Goal: Task Accomplishment & Management: Use online tool/utility

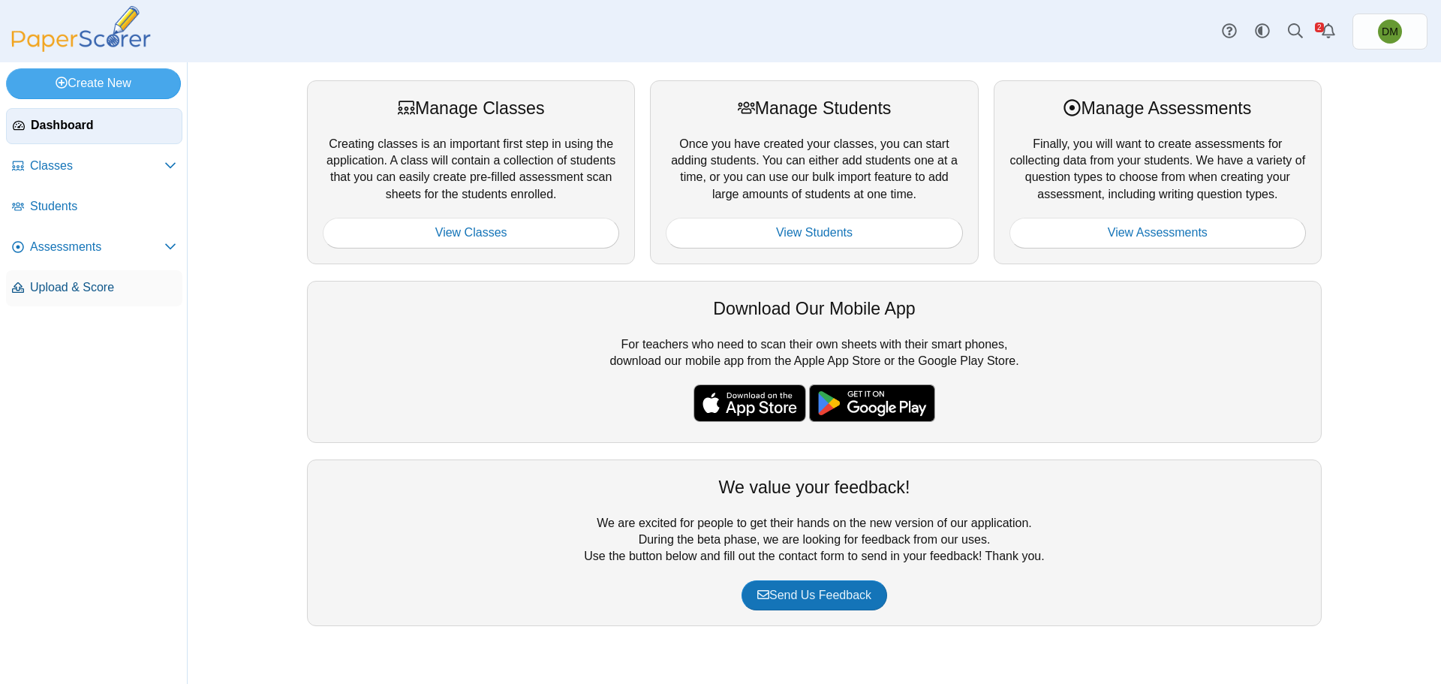
click at [98, 283] on span "Upload & Score" at bounding box center [103, 287] width 146 height 17
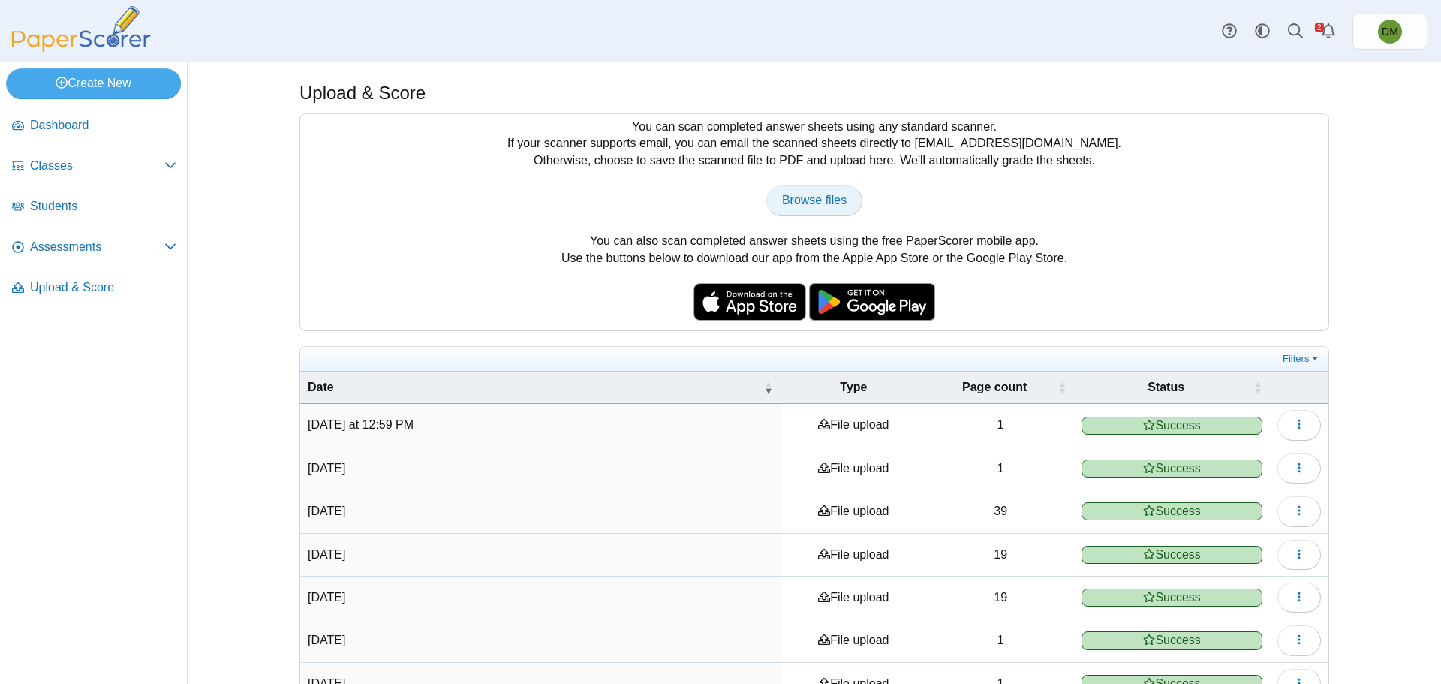
click at [822, 208] on link "Browse files" at bounding box center [814, 200] width 96 height 30
type input "**********"
drag, startPoint x: 1158, startPoint y: 427, endPoint x: 1196, endPoint y: 434, distance: 38.1
click at [1163, 431] on span "Completed with errors" at bounding box center [1171, 425] width 182 height 18
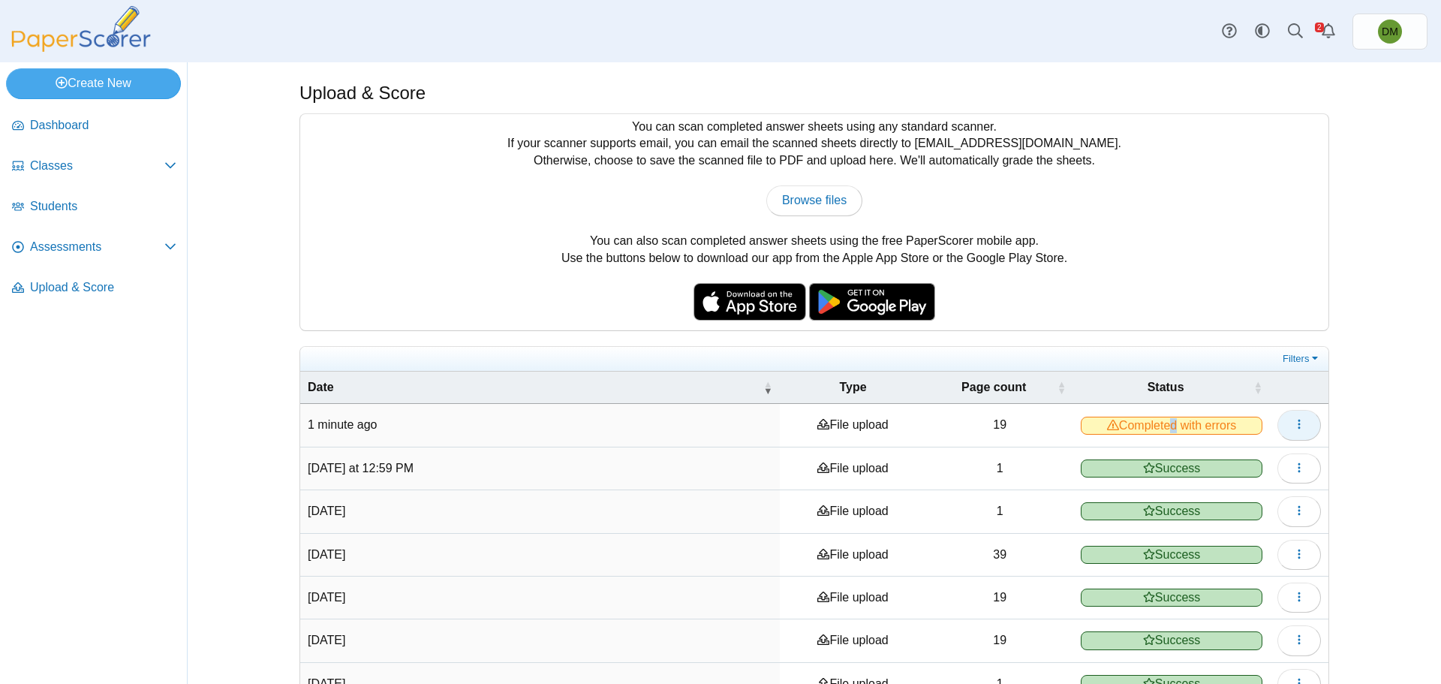
click at [1289, 431] on button "button" at bounding box center [1299, 425] width 44 height 30
click at [1358, 431] on div "Upload & Score You can scan completed answer sheets using any standard scanner.…" at bounding box center [813, 372] width 1125 height 621
click at [167, 250] on icon at bounding box center [170, 246] width 12 height 12
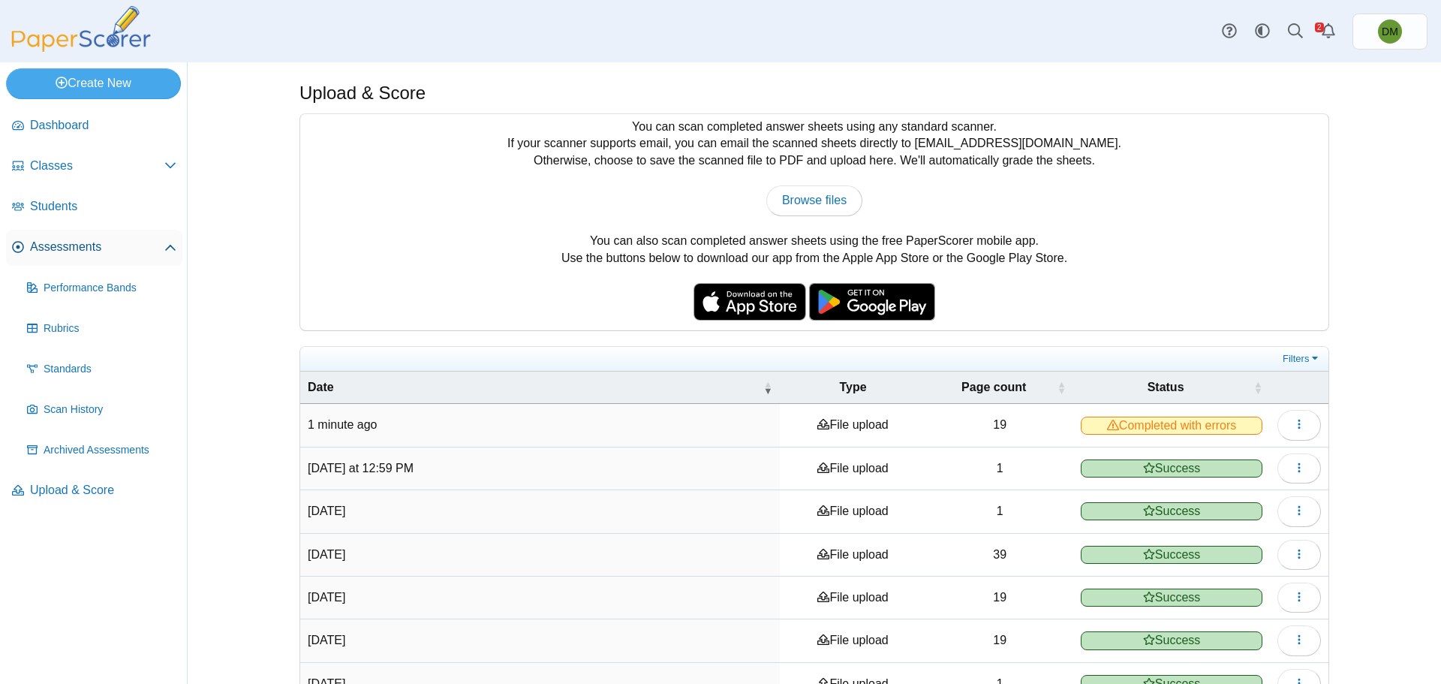
click at [89, 248] on span "Assessments" at bounding box center [97, 247] width 134 height 17
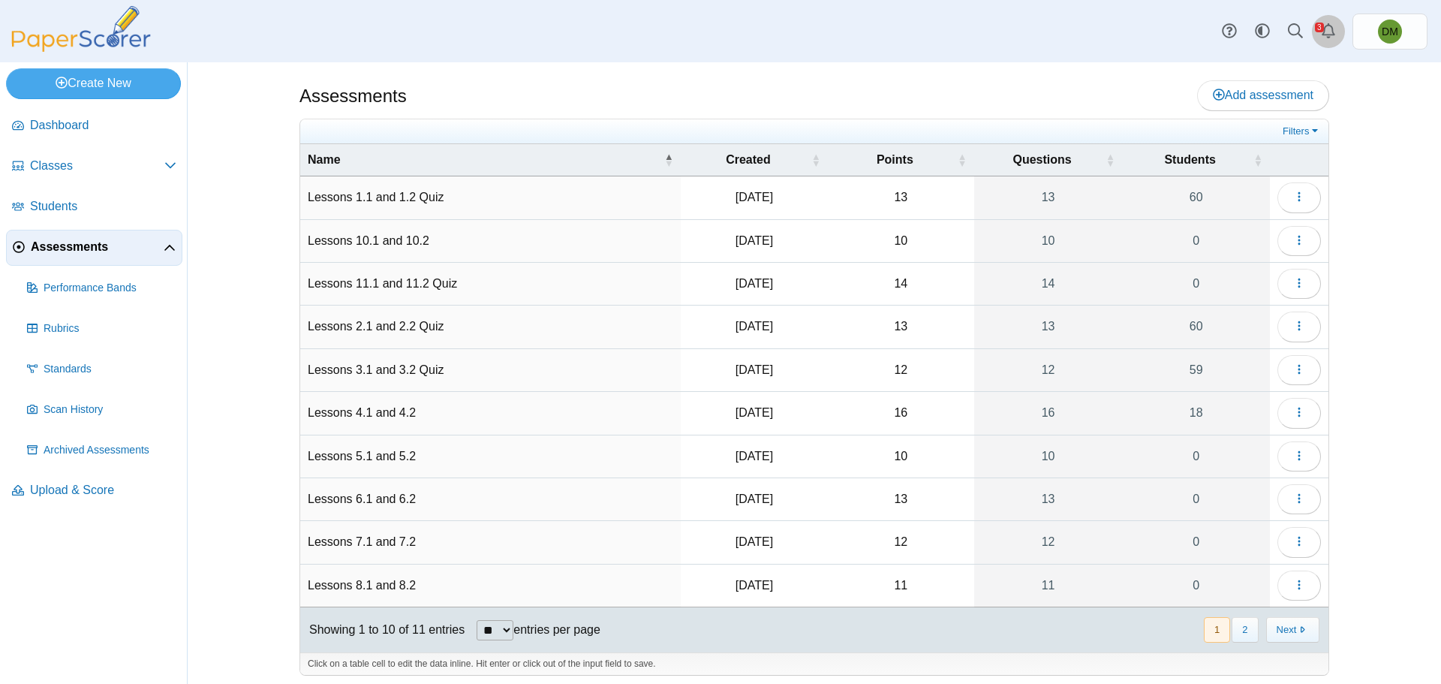
click at [1329, 43] on link "Alerts" at bounding box center [1328, 31] width 33 height 33
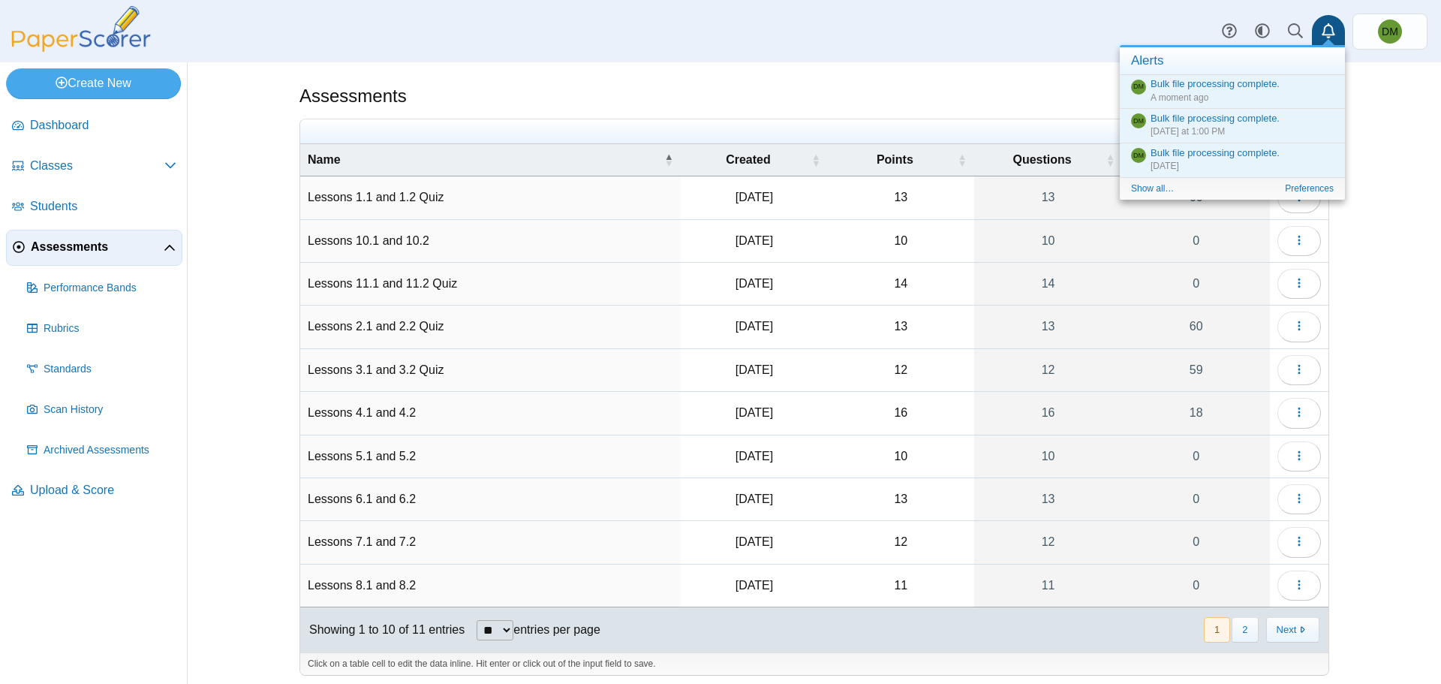
click at [1405, 189] on div "Assessments Add assessment Filters" at bounding box center [814, 372] width 1253 height 621
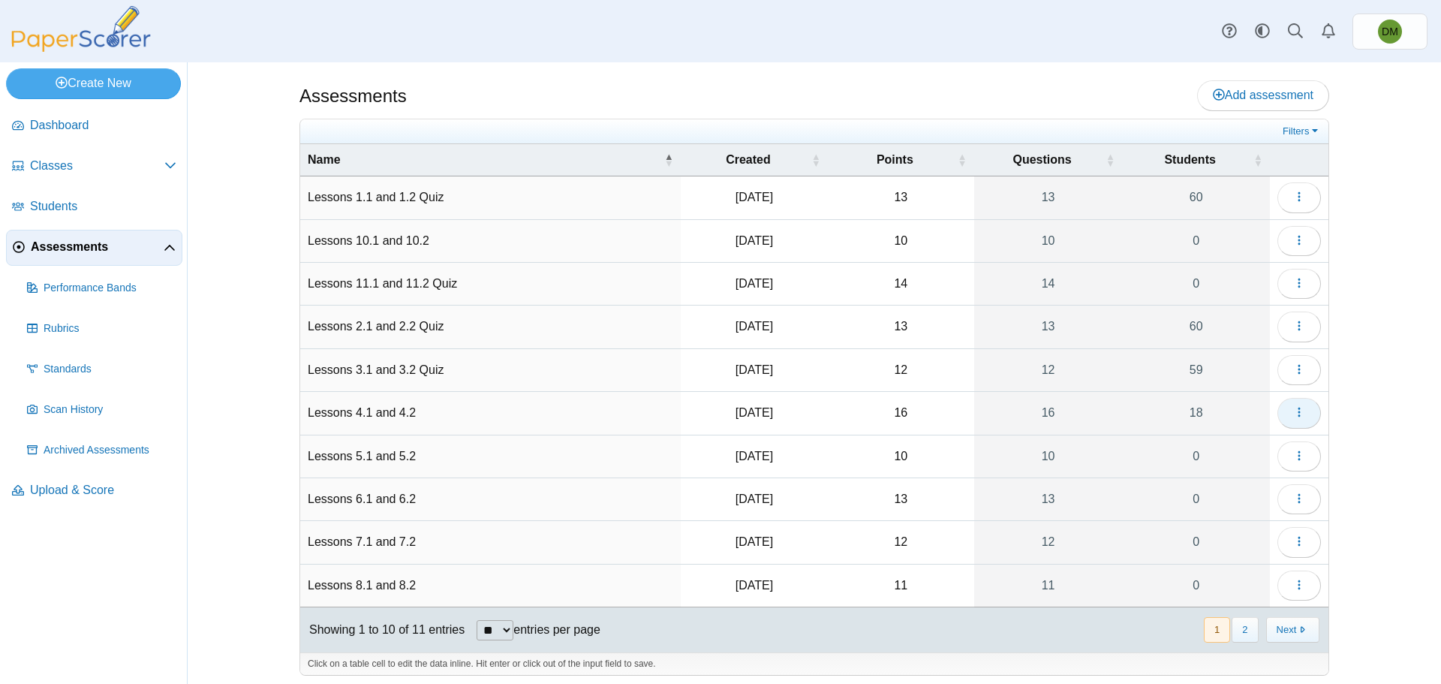
click at [1277, 414] on button "button" at bounding box center [1299, 413] width 44 height 30
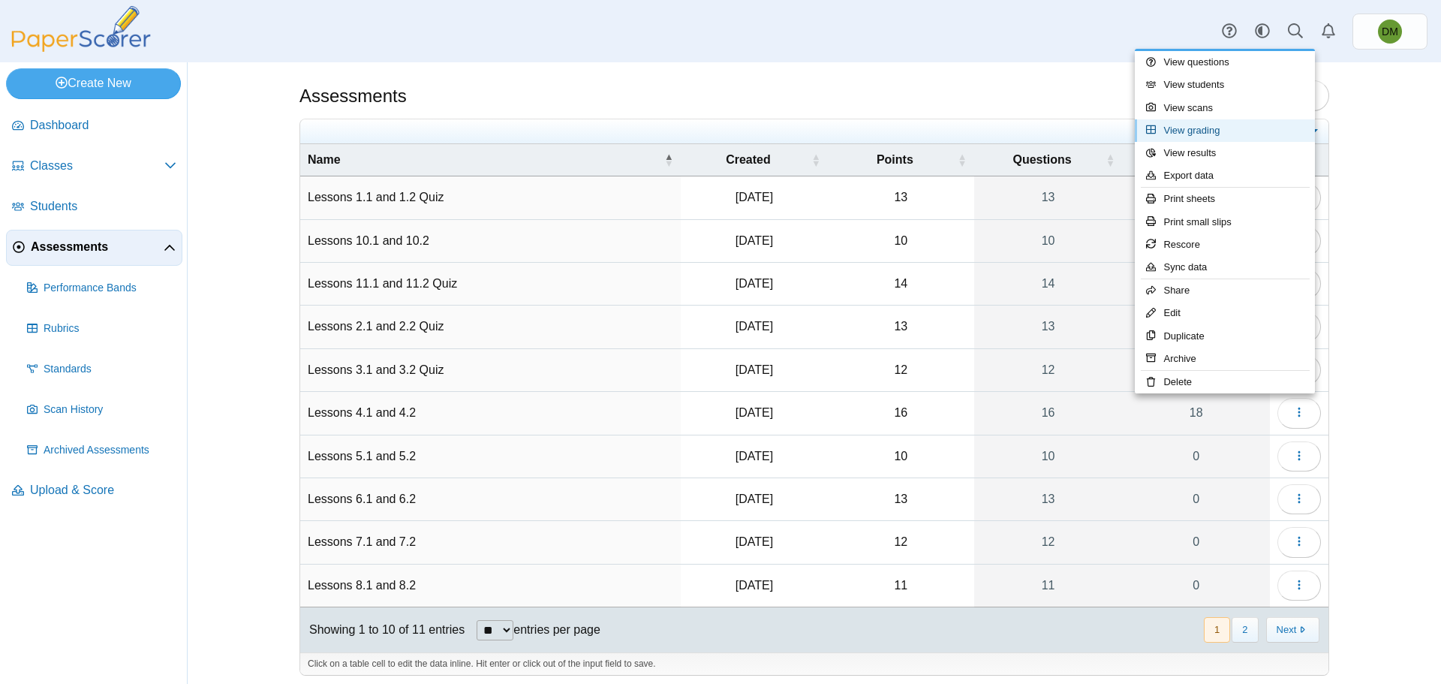
click at [1220, 130] on link "View grading" at bounding box center [1224, 130] width 180 height 23
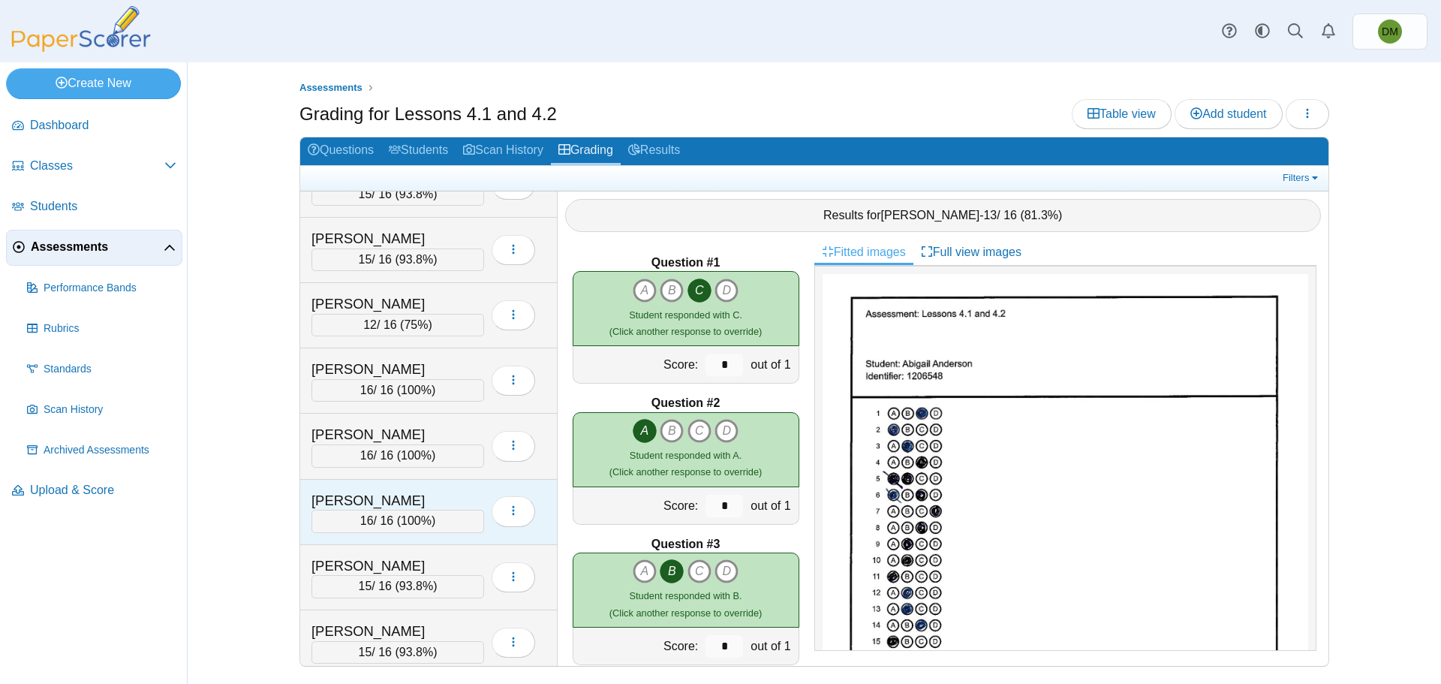
scroll to position [450, 0]
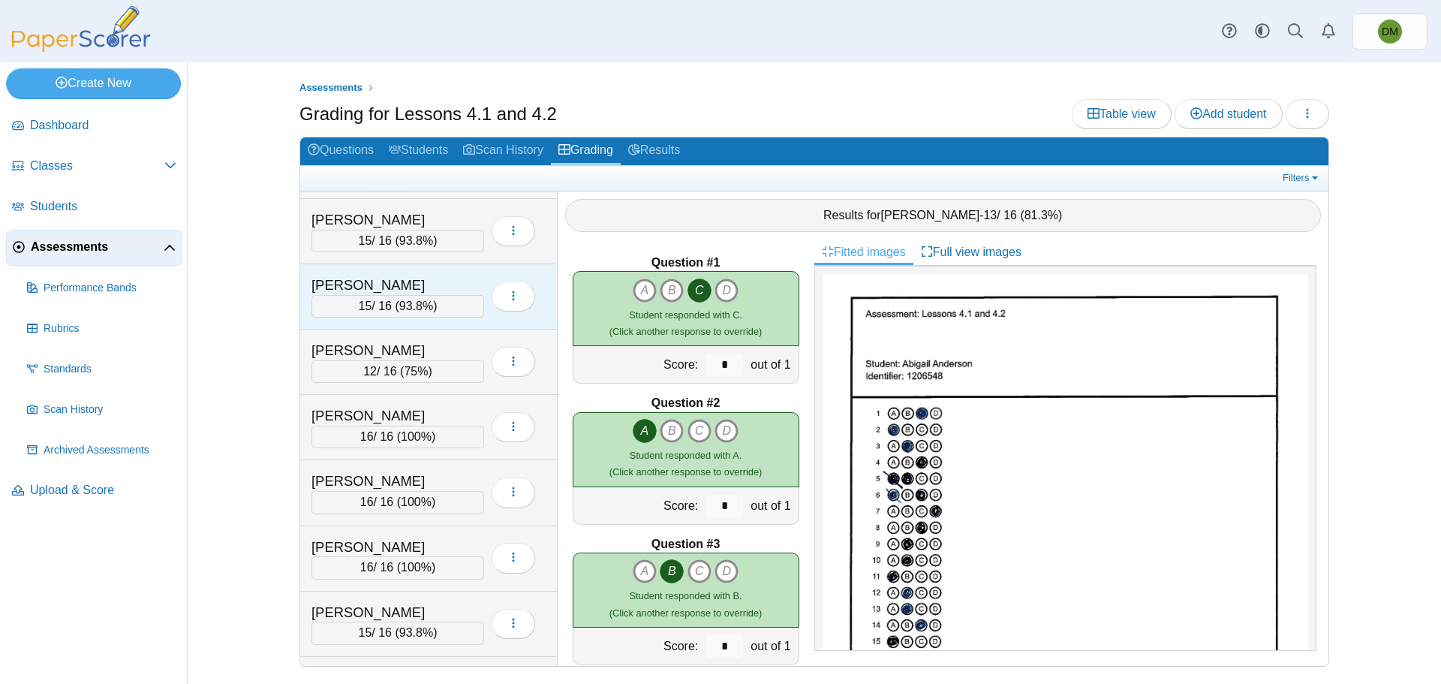
click at [403, 284] on div "Johnson, Dj" at bounding box center [386, 285] width 150 height 20
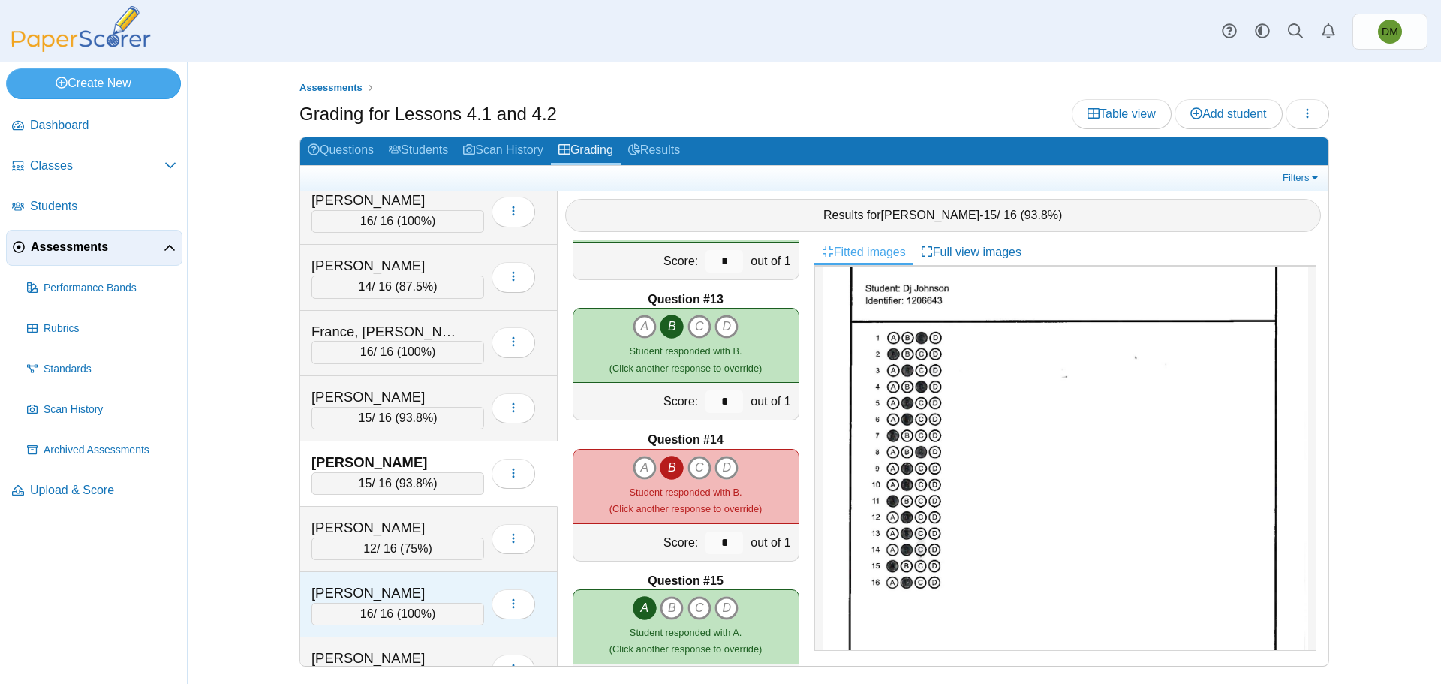
scroll to position [300, 0]
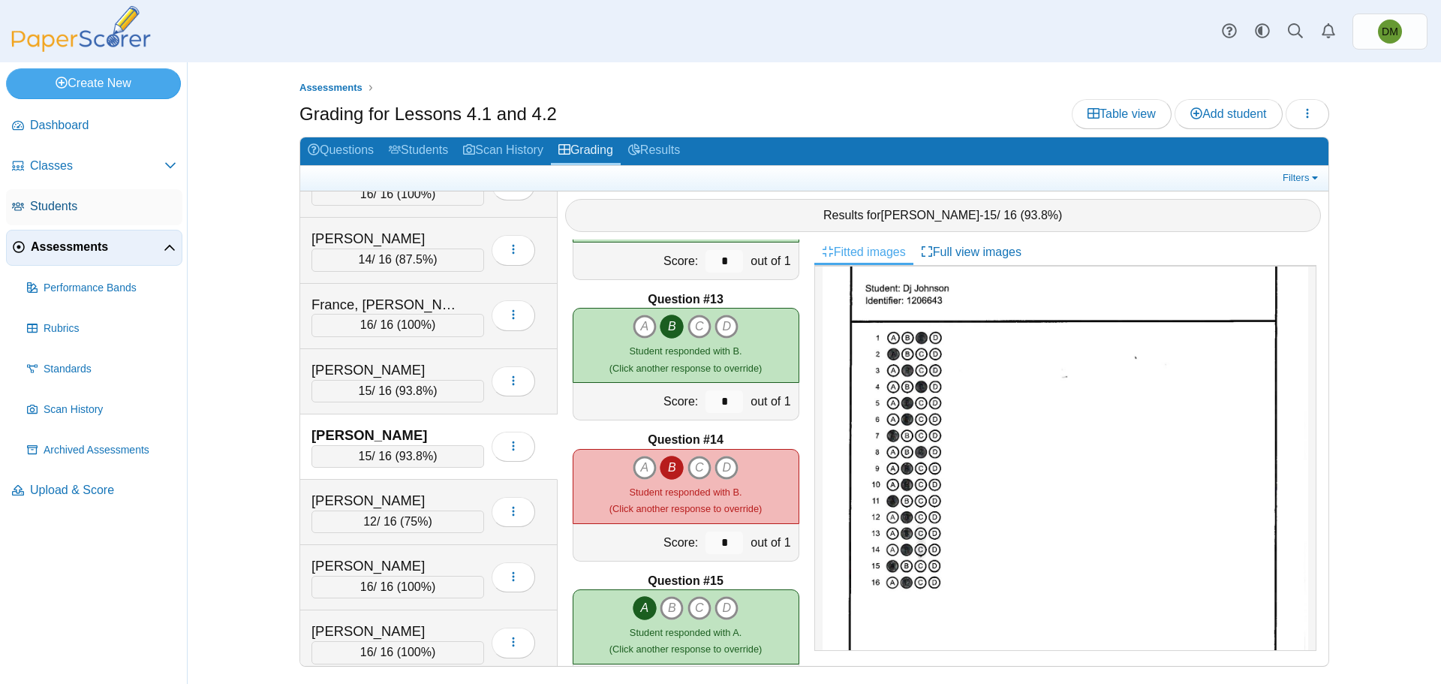
click at [101, 212] on span "Students" at bounding box center [103, 206] width 146 height 17
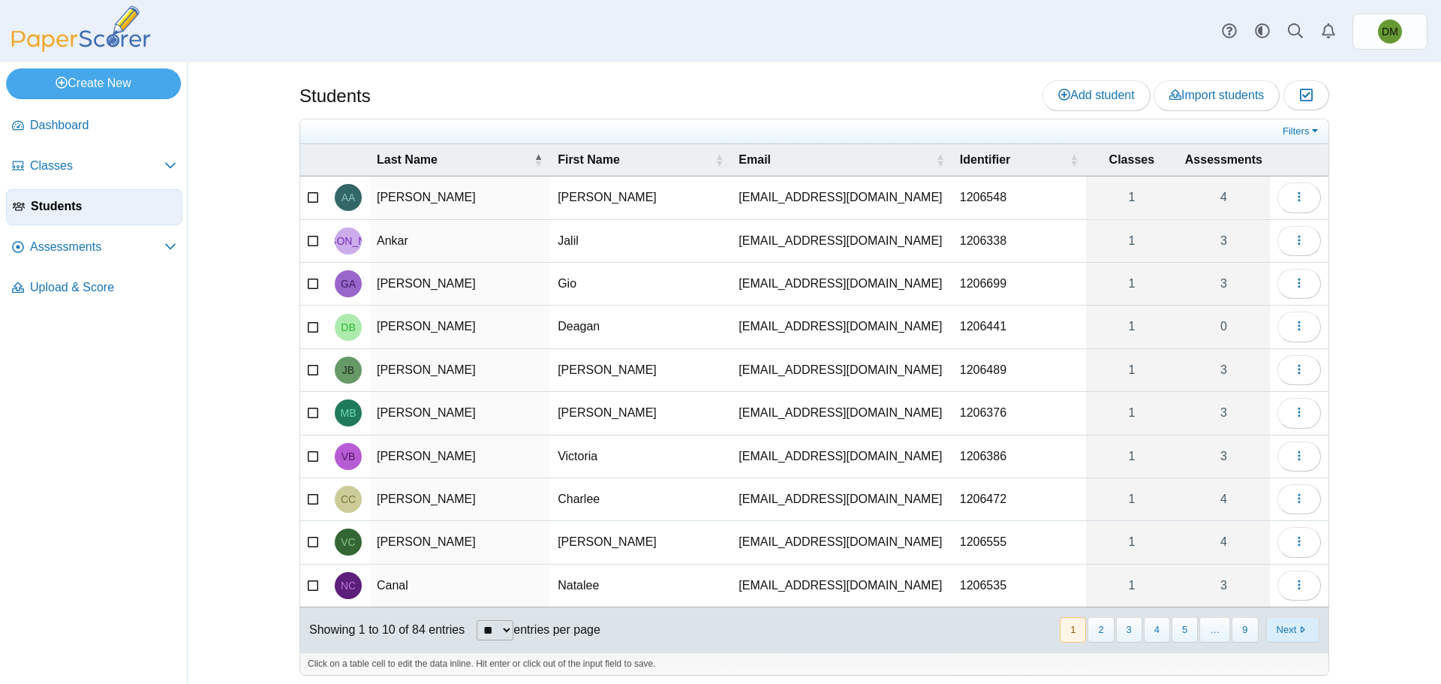
click at [1299, 631] on button "Next" at bounding box center [1292, 629] width 53 height 25
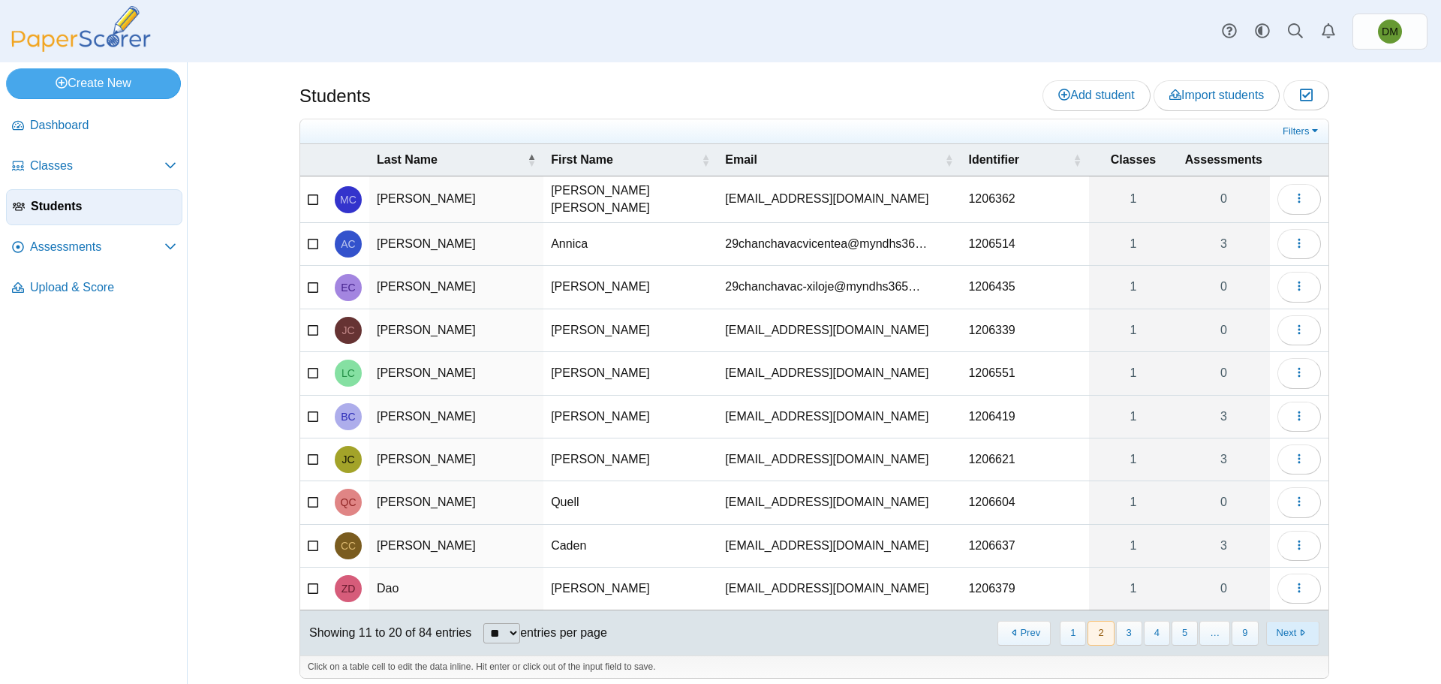
click at [1296, 630] on button "Next" at bounding box center [1292, 632] width 53 height 25
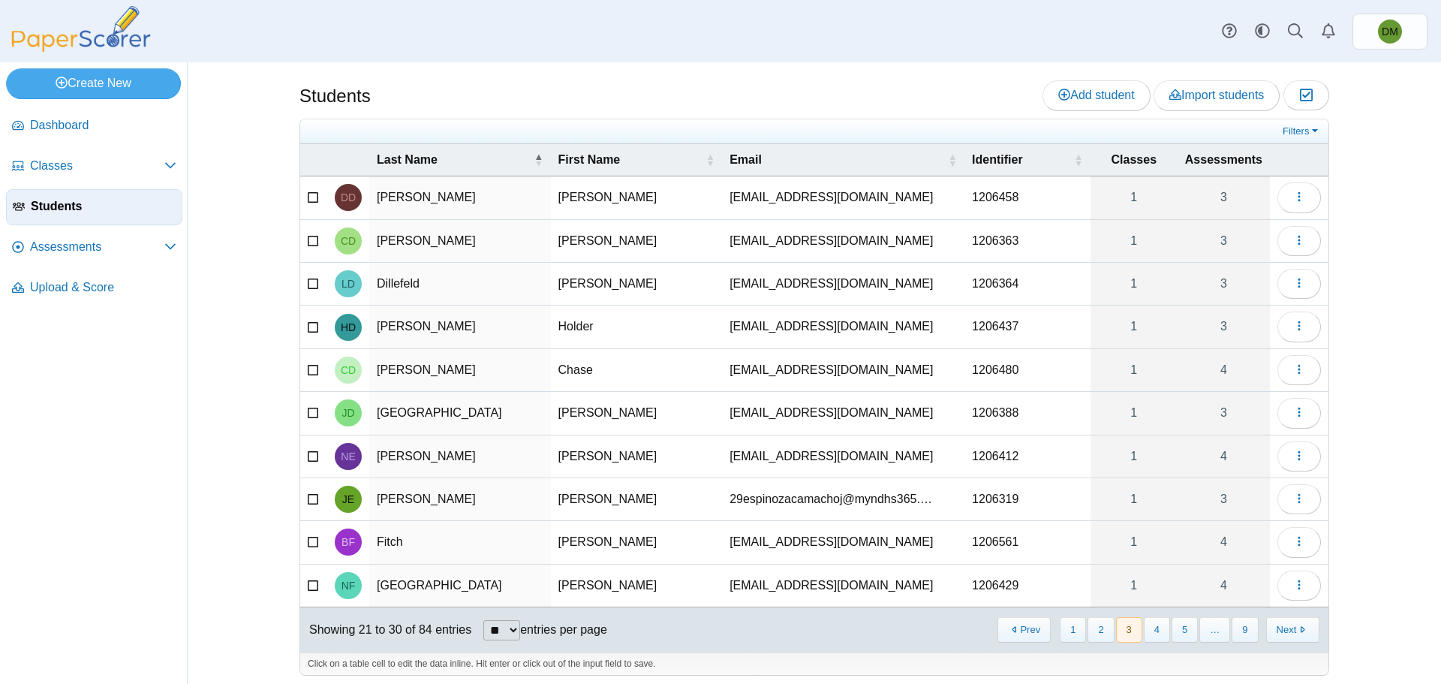
click at [1296, 630] on button "Next" at bounding box center [1292, 629] width 53 height 25
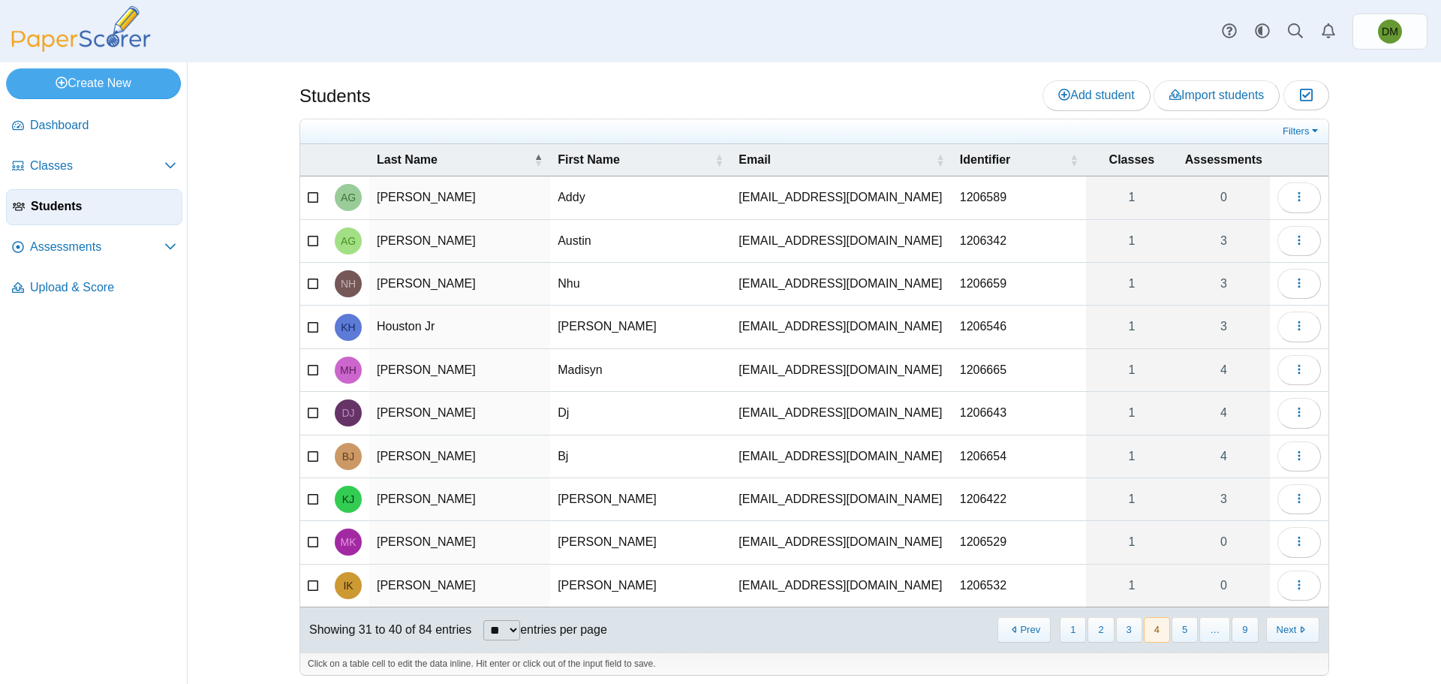
click at [1296, 630] on button "Next" at bounding box center [1292, 629] width 53 height 25
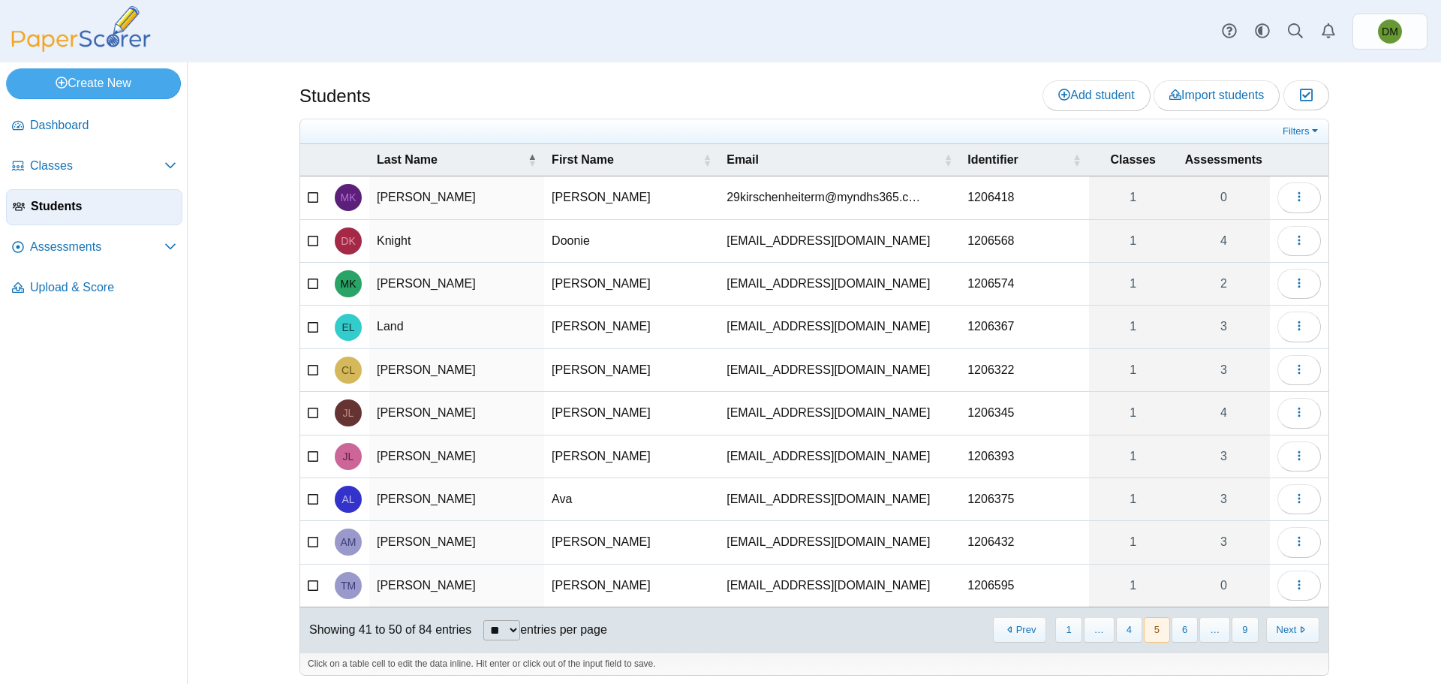
click at [572, 241] on td "Doonie" at bounding box center [631, 241] width 175 height 43
type input "******"
click at [225, 288] on div "Students Add student Import students Moderation 0" at bounding box center [814, 372] width 1253 height 621
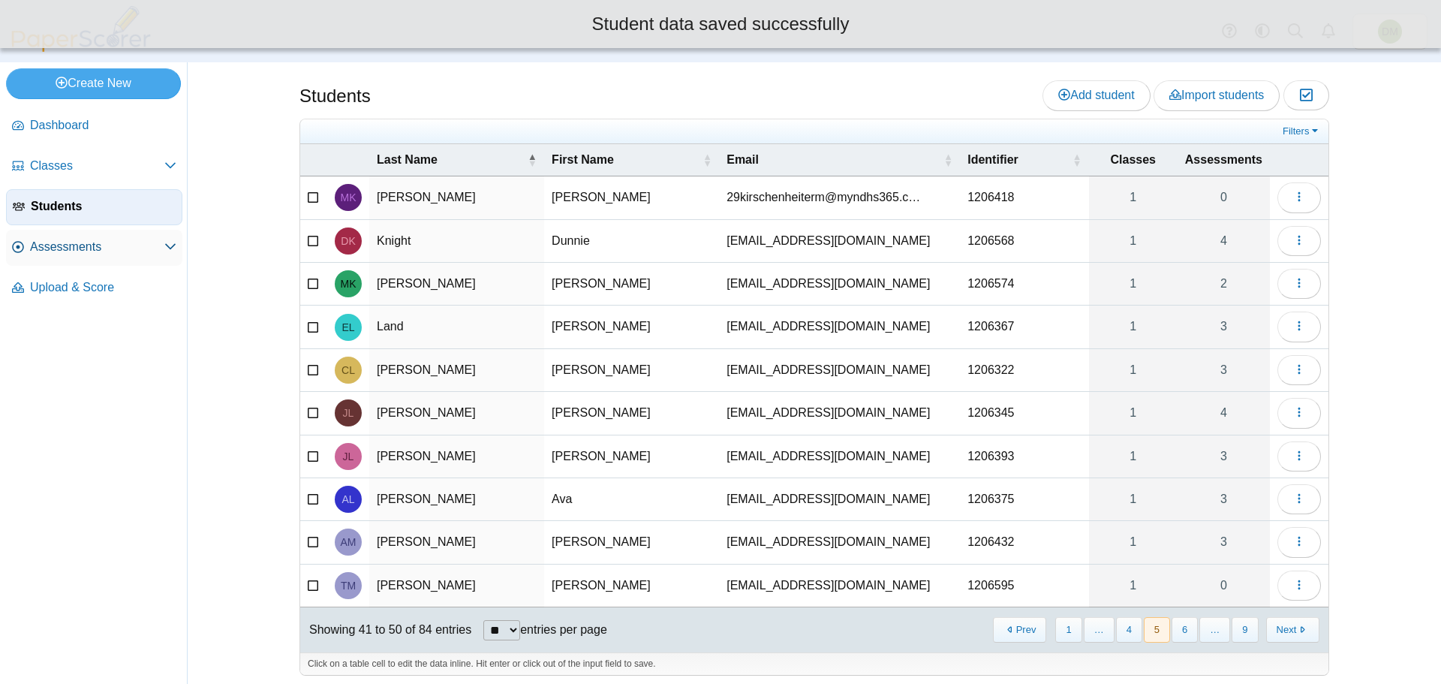
click at [104, 245] on span "Assessments" at bounding box center [97, 247] width 134 height 17
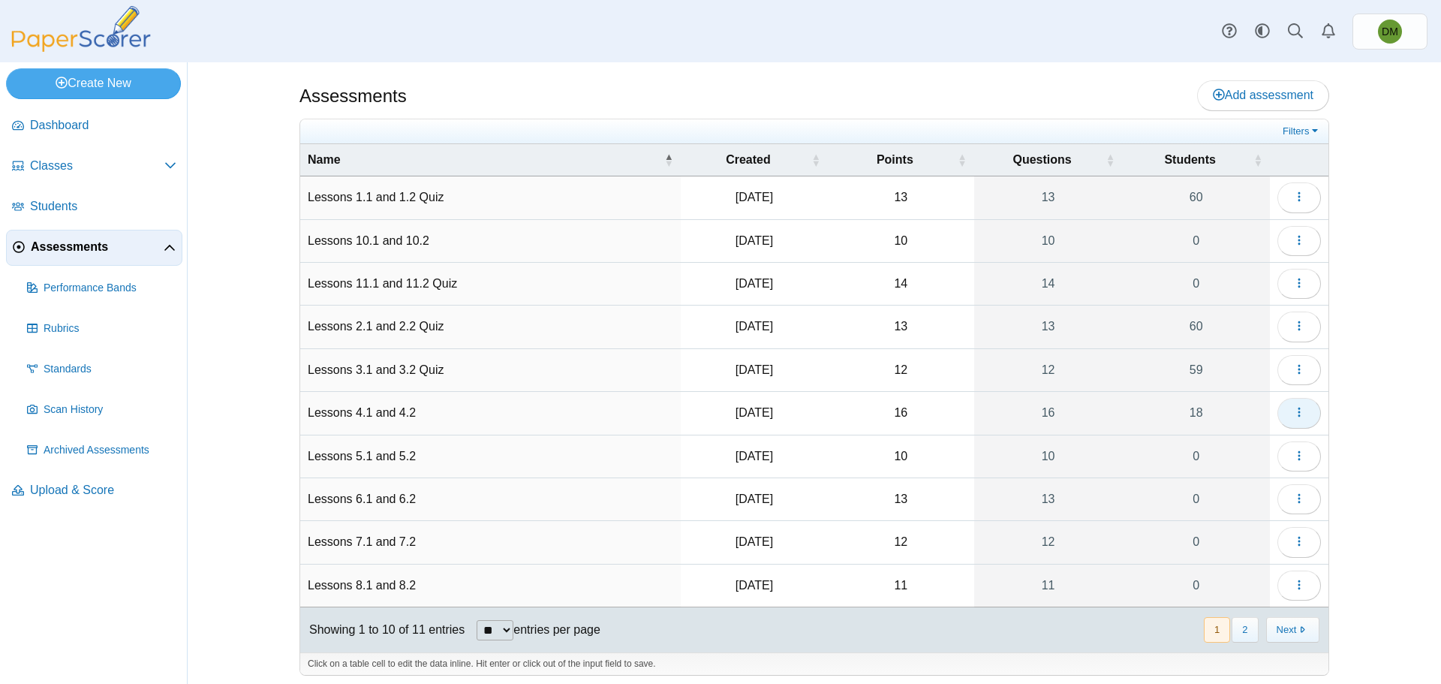
click at [1293, 412] on icon "button" at bounding box center [1299, 412] width 12 height 12
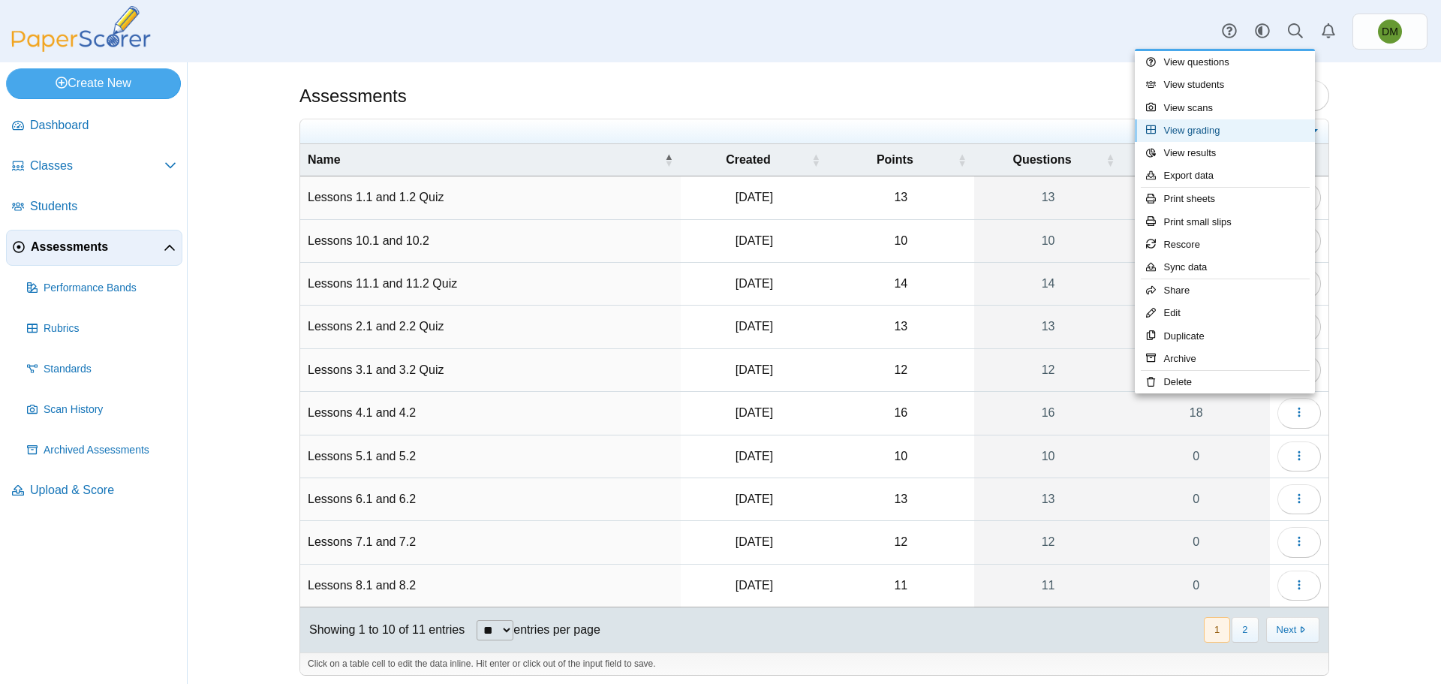
click at [1198, 130] on link "View grading" at bounding box center [1224, 130] width 180 height 23
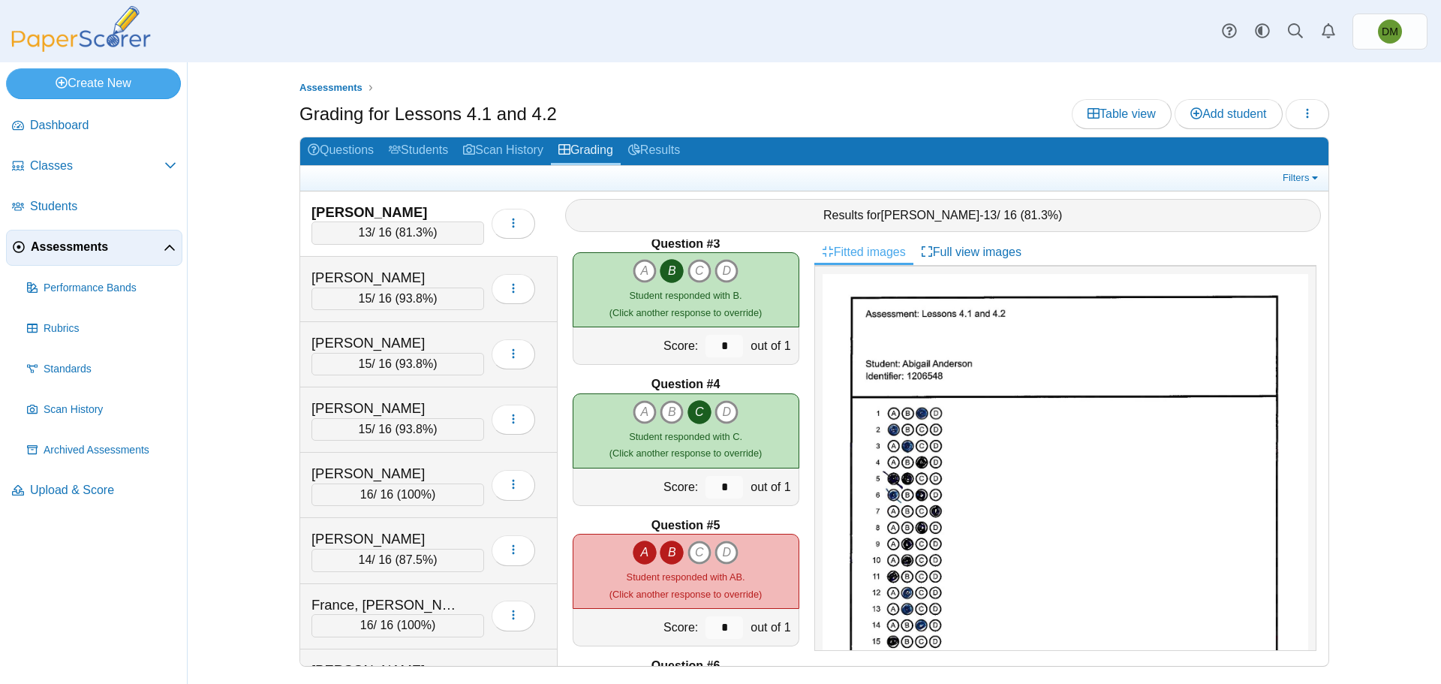
scroll to position [375, 0]
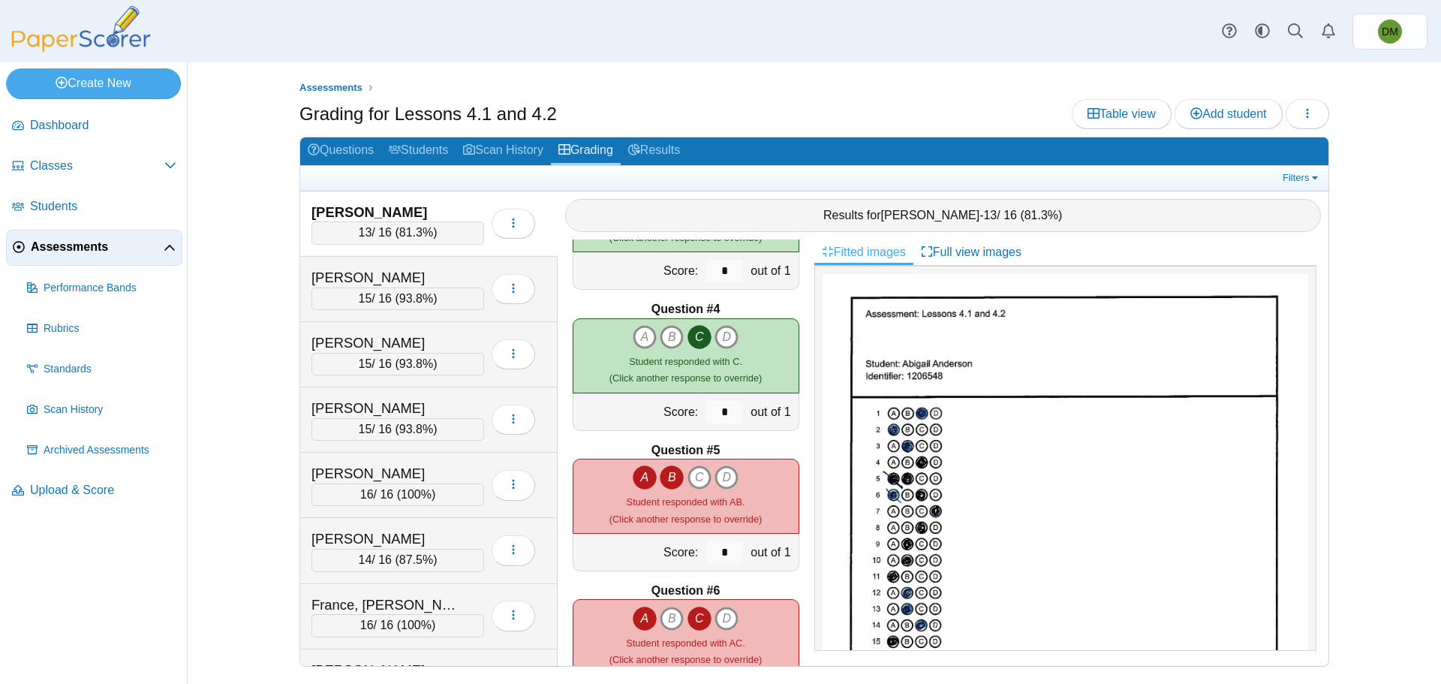
click at [635, 477] on icon "A" at bounding box center [644, 477] width 24 height 24
type input "*"
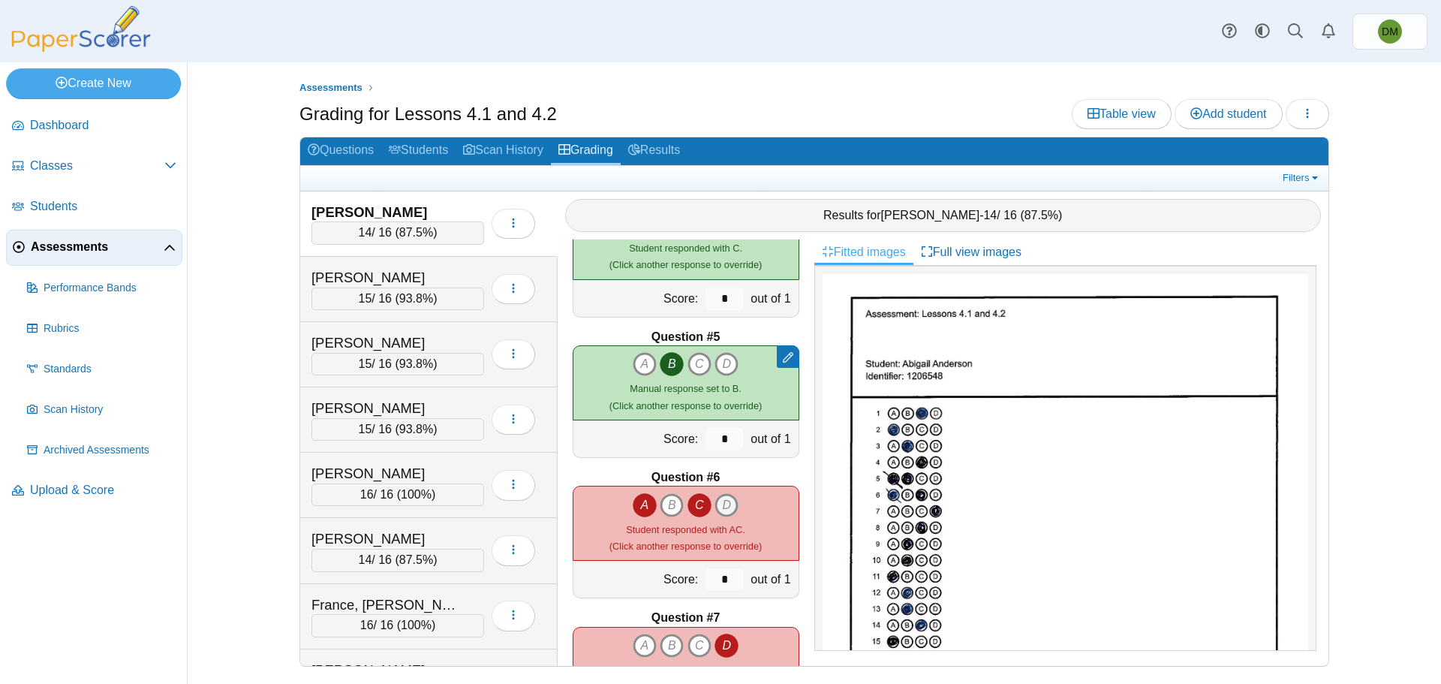
scroll to position [525, 0]
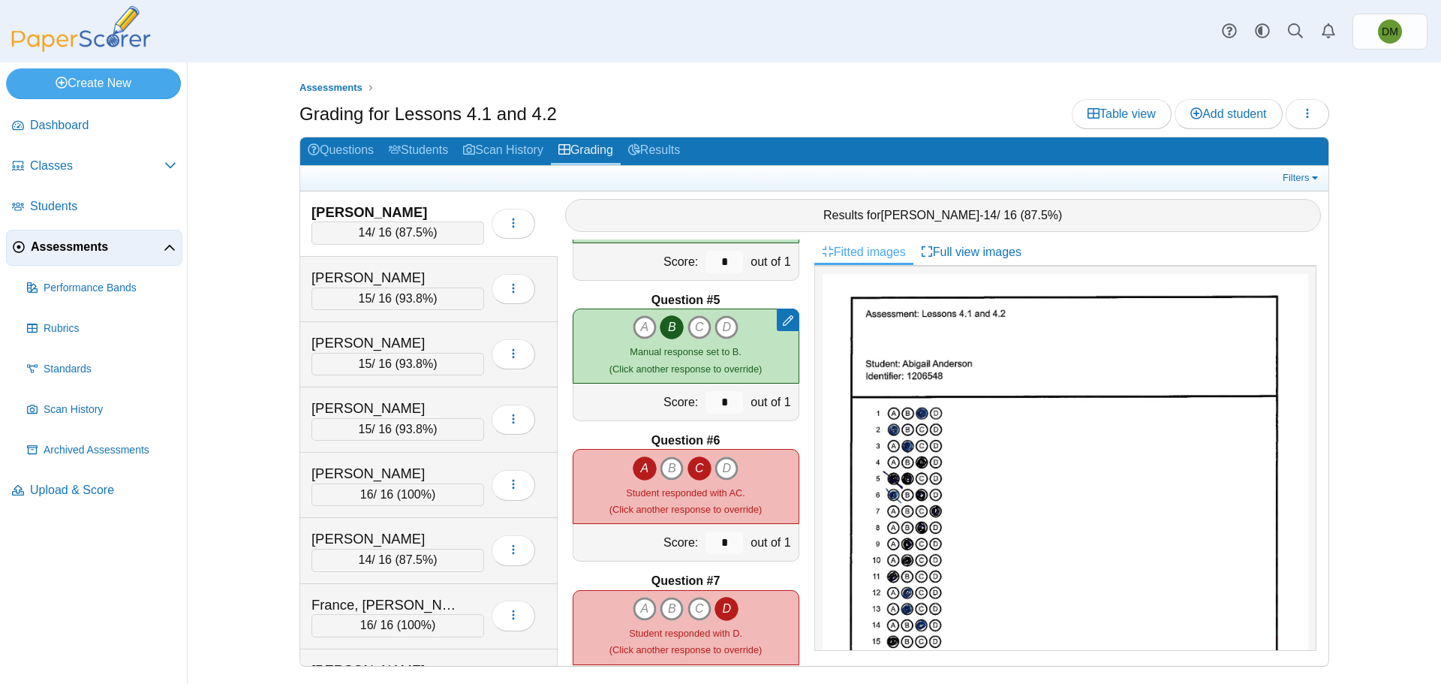
click at [640, 466] on icon "A" at bounding box center [644, 468] width 24 height 24
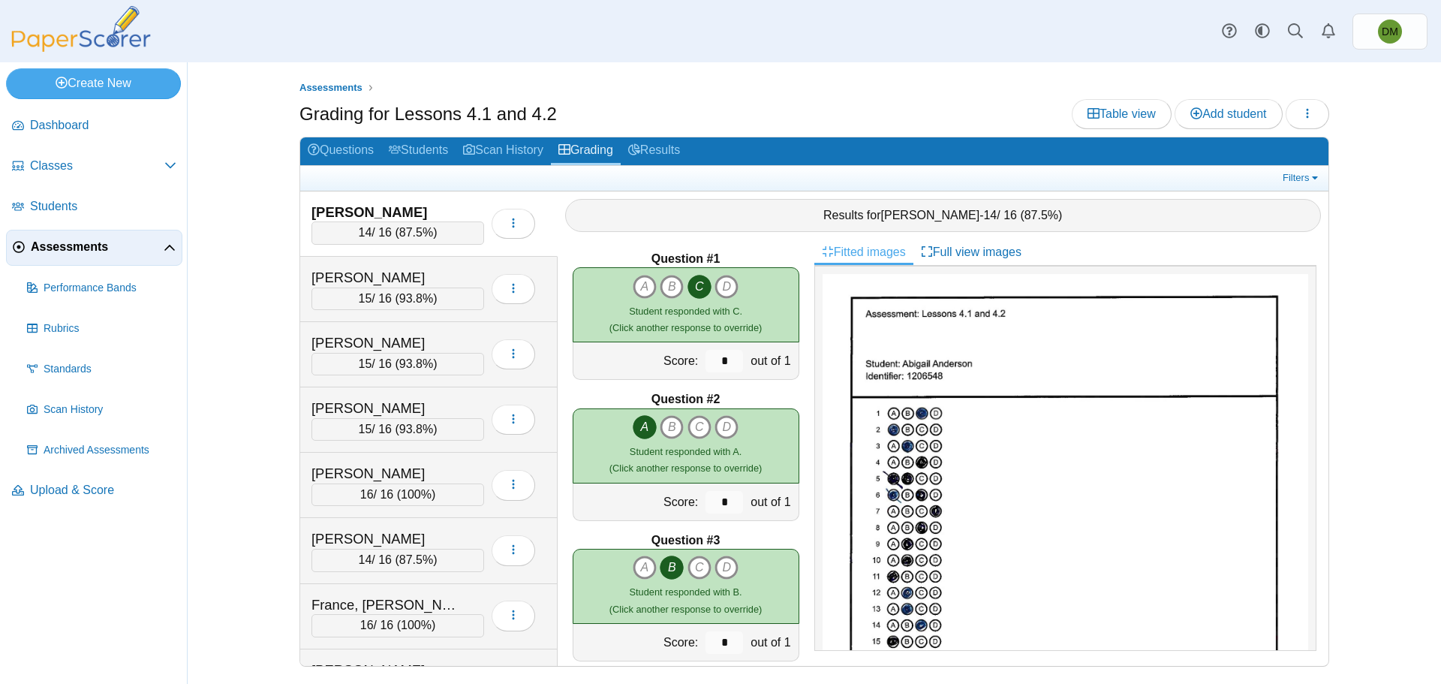
scroll to position [0, 0]
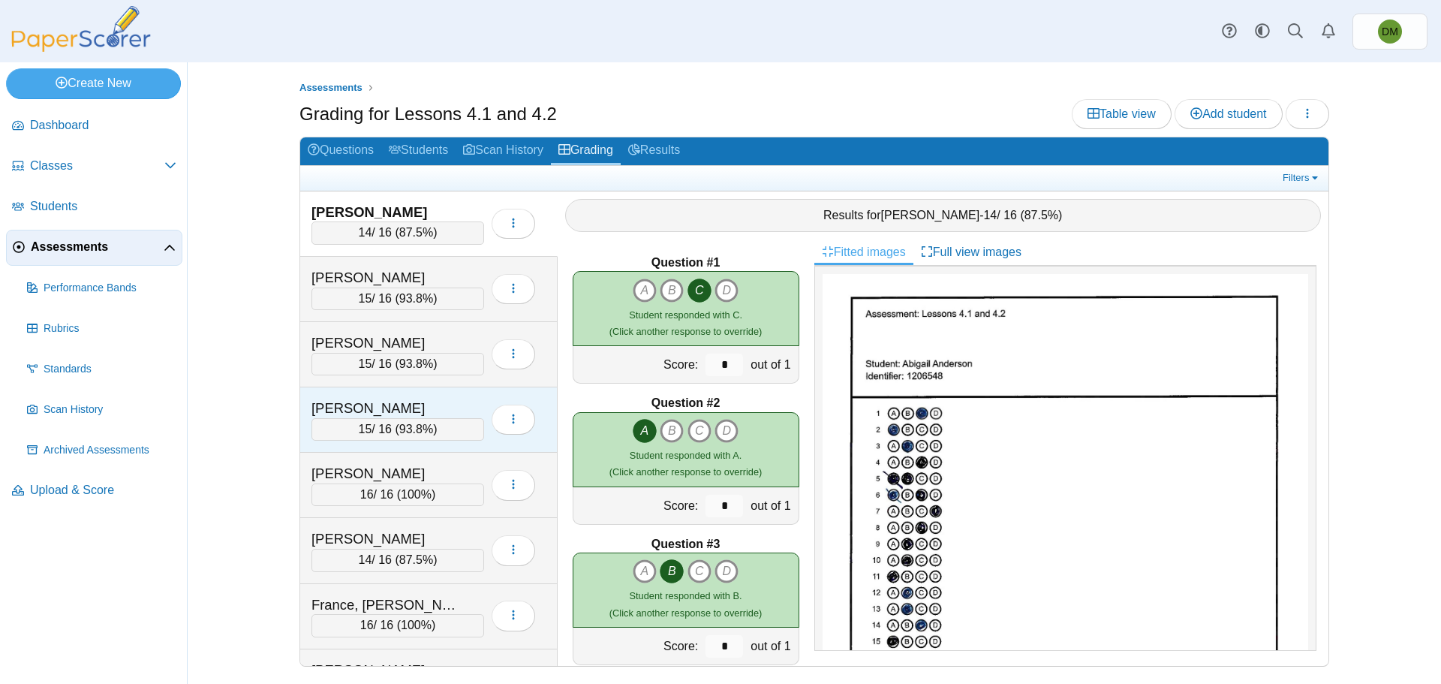
click at [421, 426] on span "93.8%" at bounding box center [416, 428] width 34 height 13
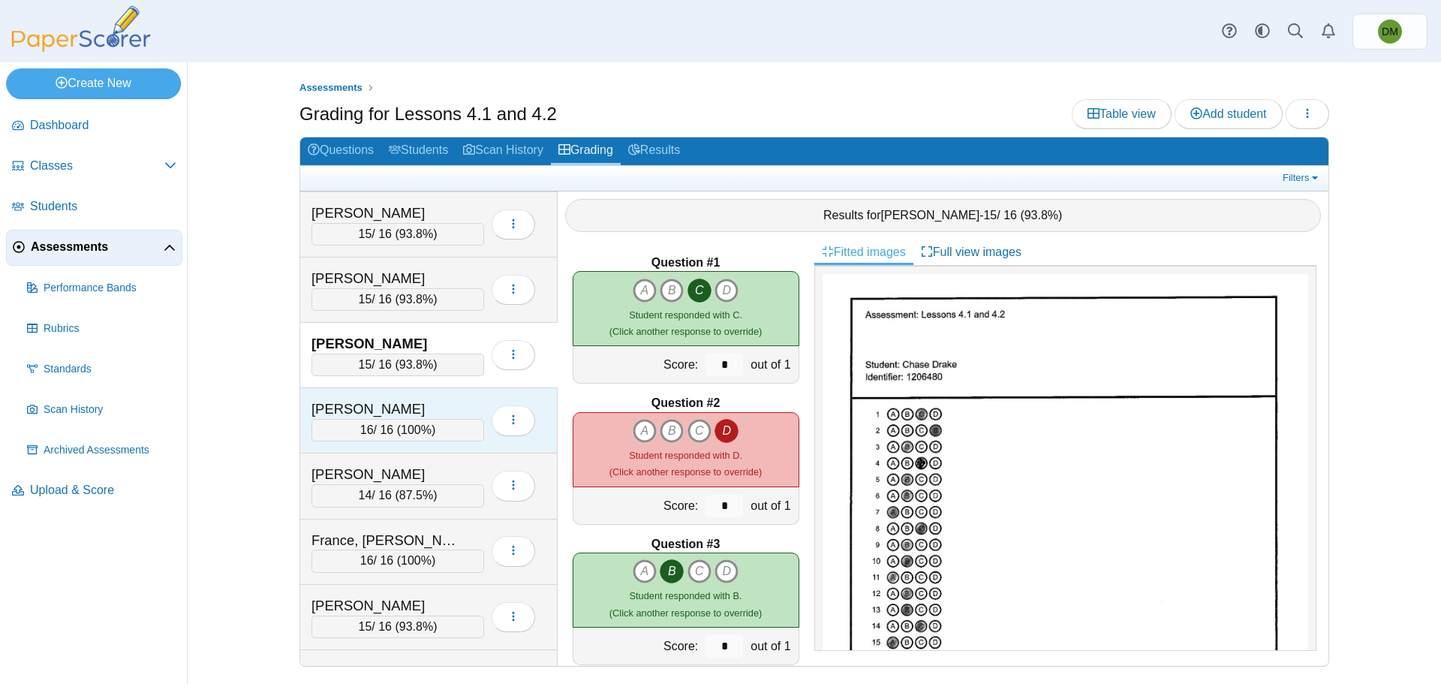
scroll to position [26, 0]
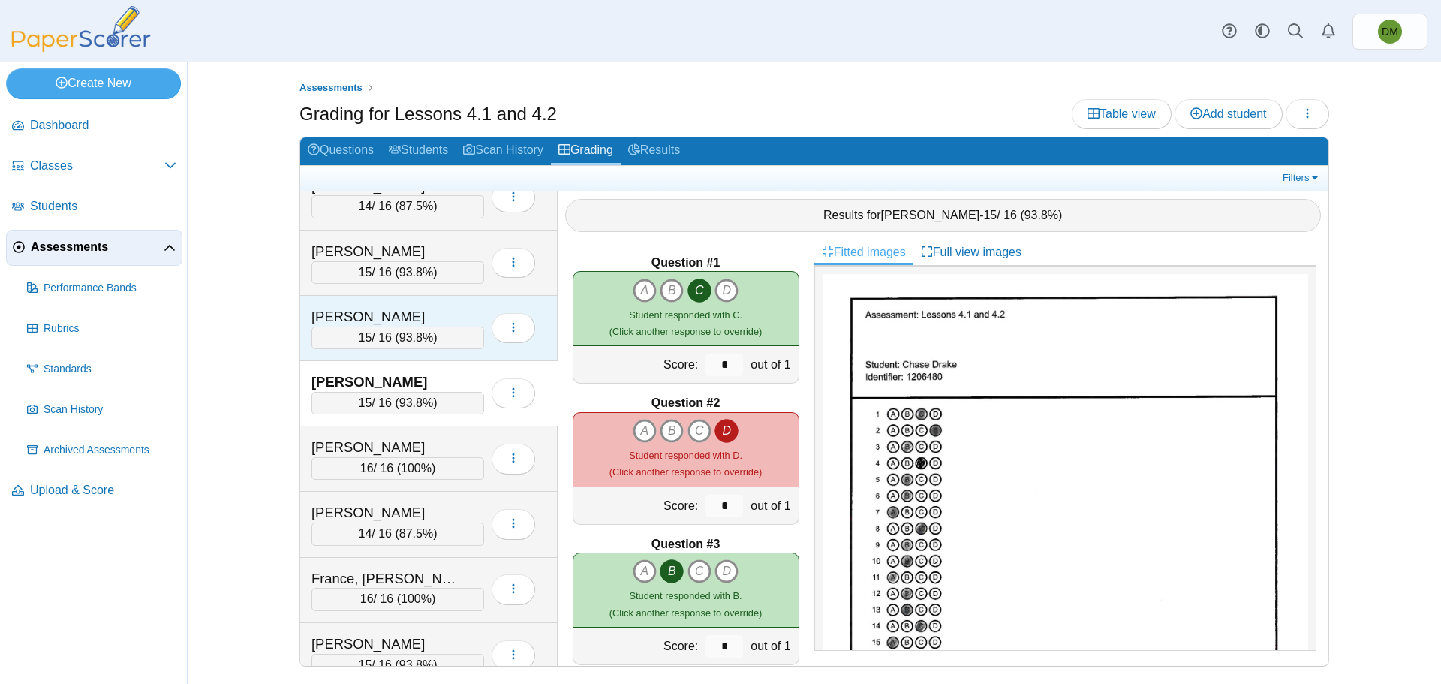
click at [433, 312] on div "Campos, Vanessa" at bounding box center [386, 317] width 150 height 20
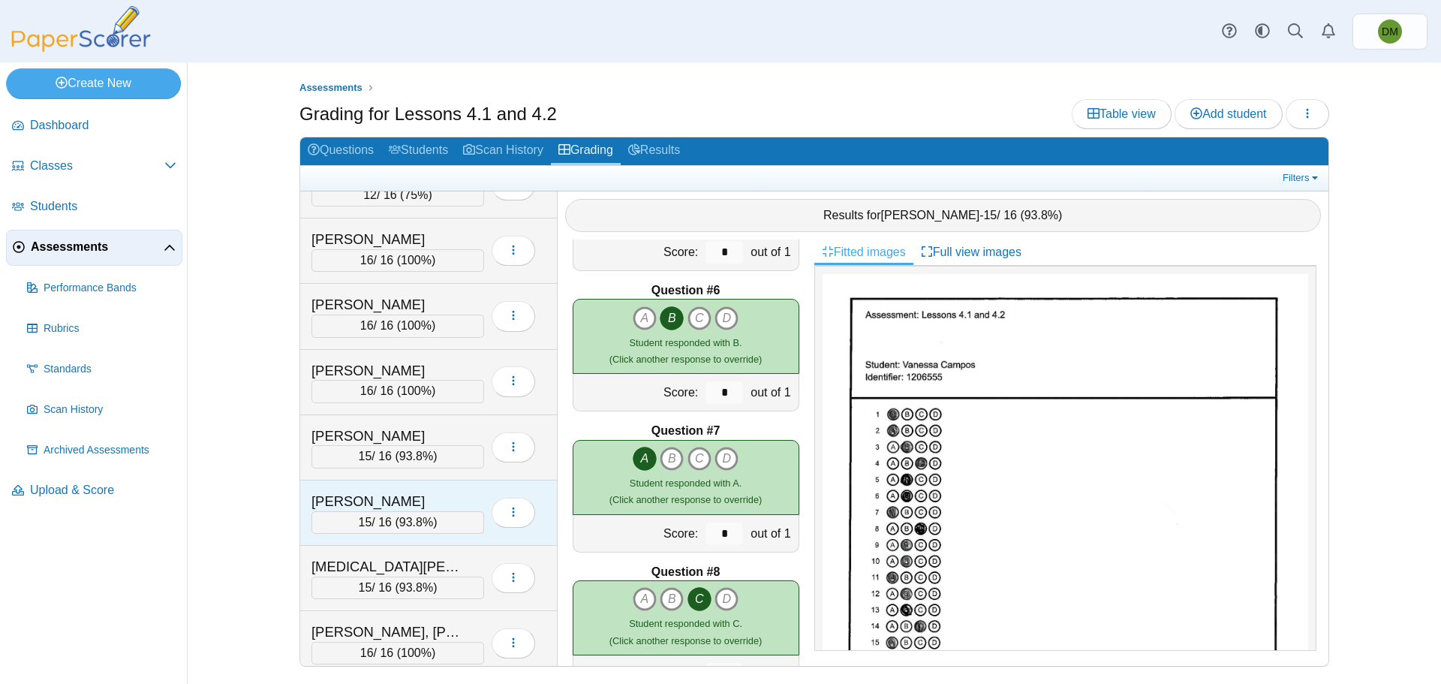
scroll to position [702, 0]
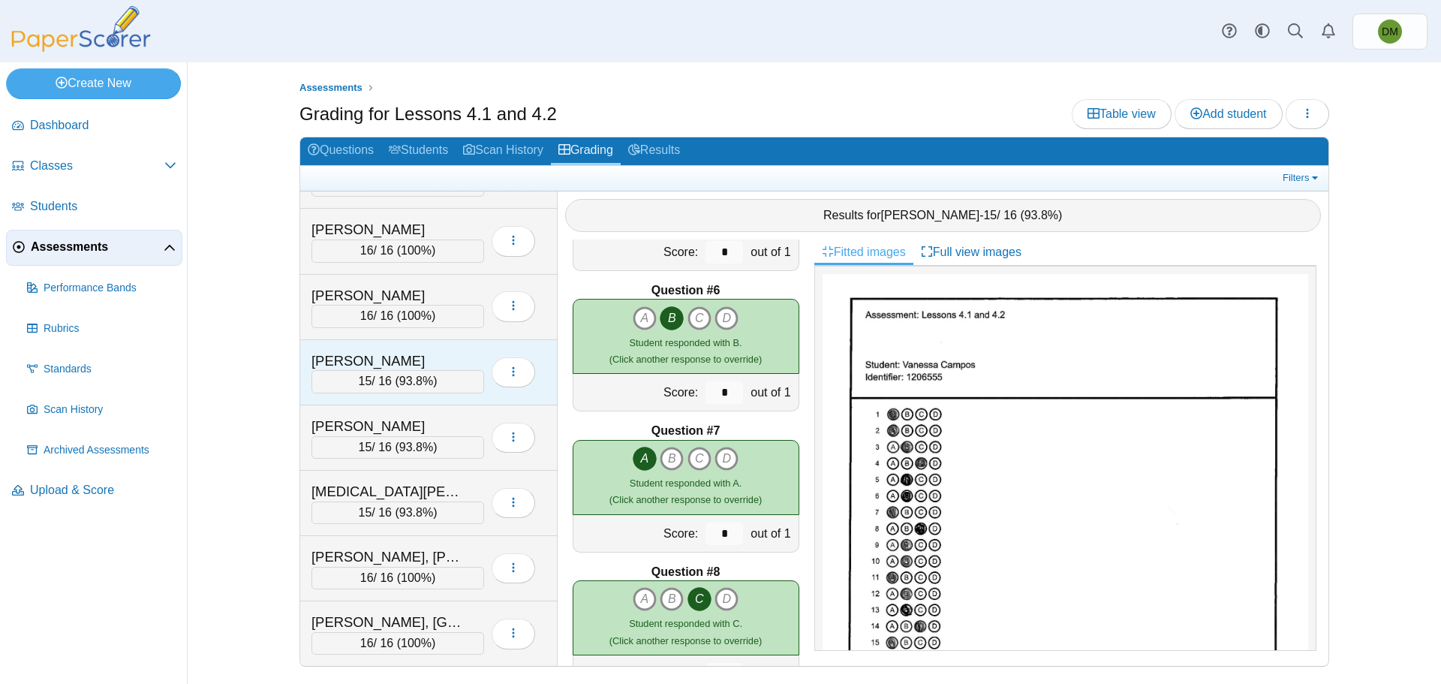
click at [397, 378] on div "15 / 16 ( 93.8% )" at bounding box center [397, 381] width 173 height 23
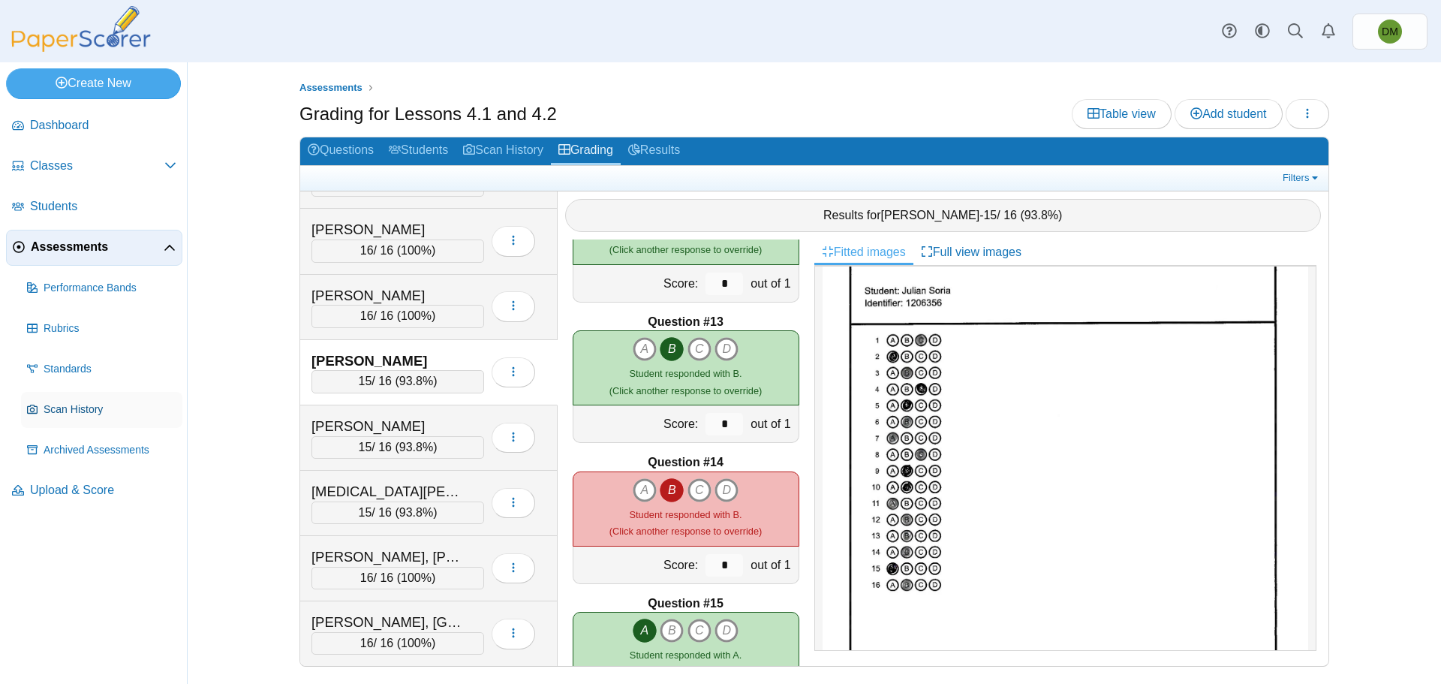
click at [77, 422] on link "Scan History" at bounding box center [101, 410] width 161 height 36
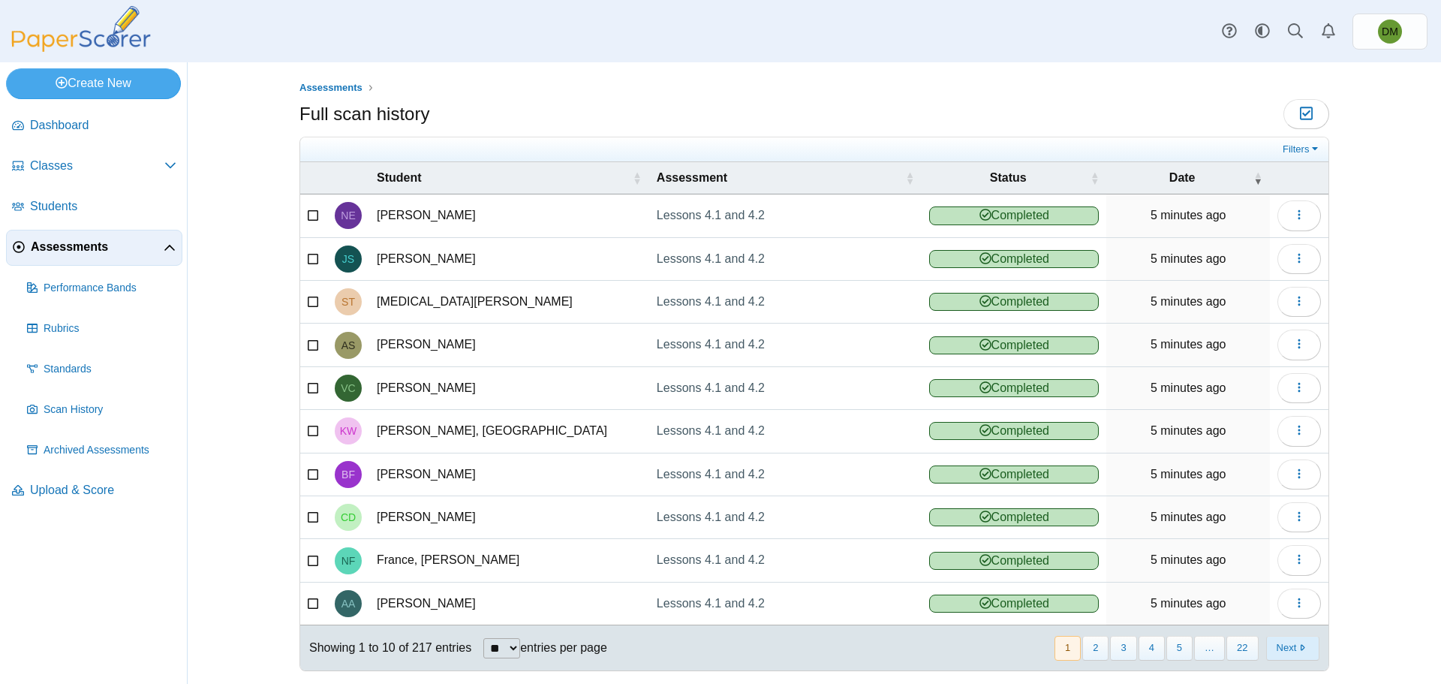
click at [1287, 650] on button "Next" at bounding box center [1292, 647] width 53 height 25
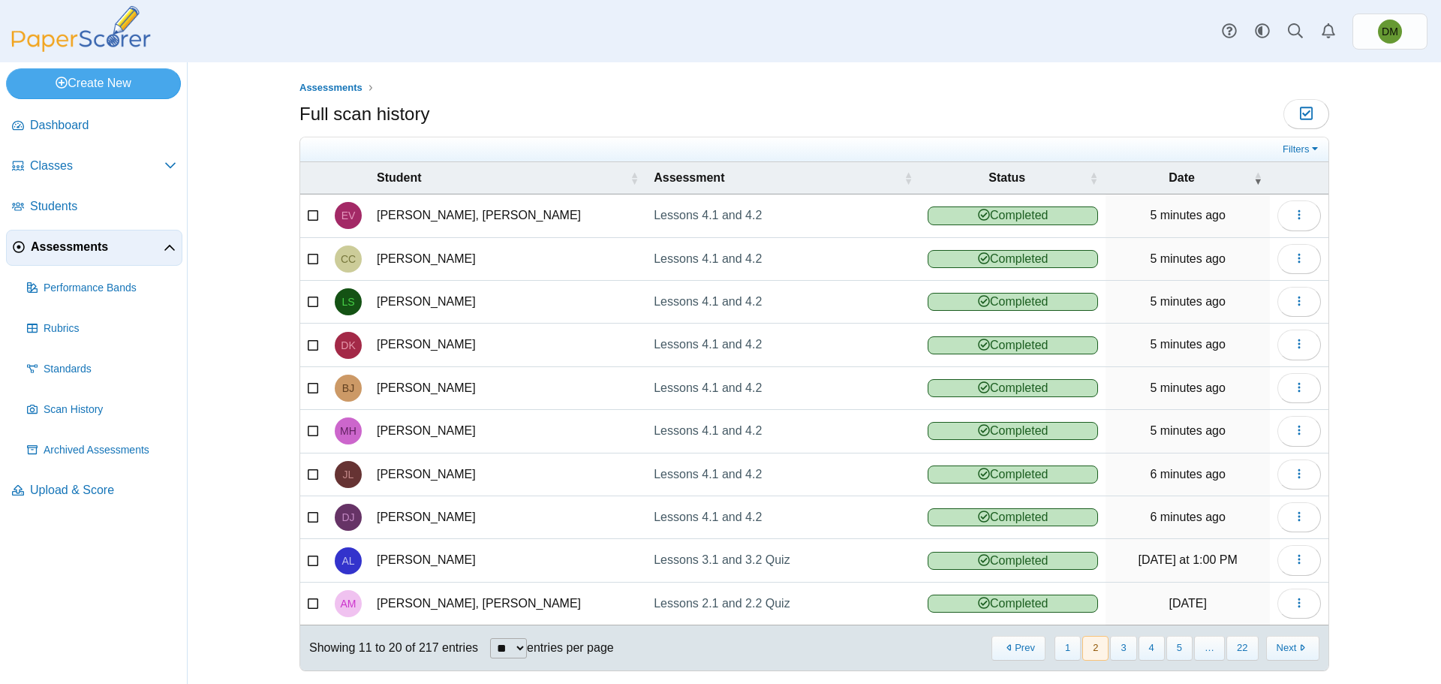
click at [1287, 650] on button "Next" at bounding box center [1292, 647] width 53 height 25
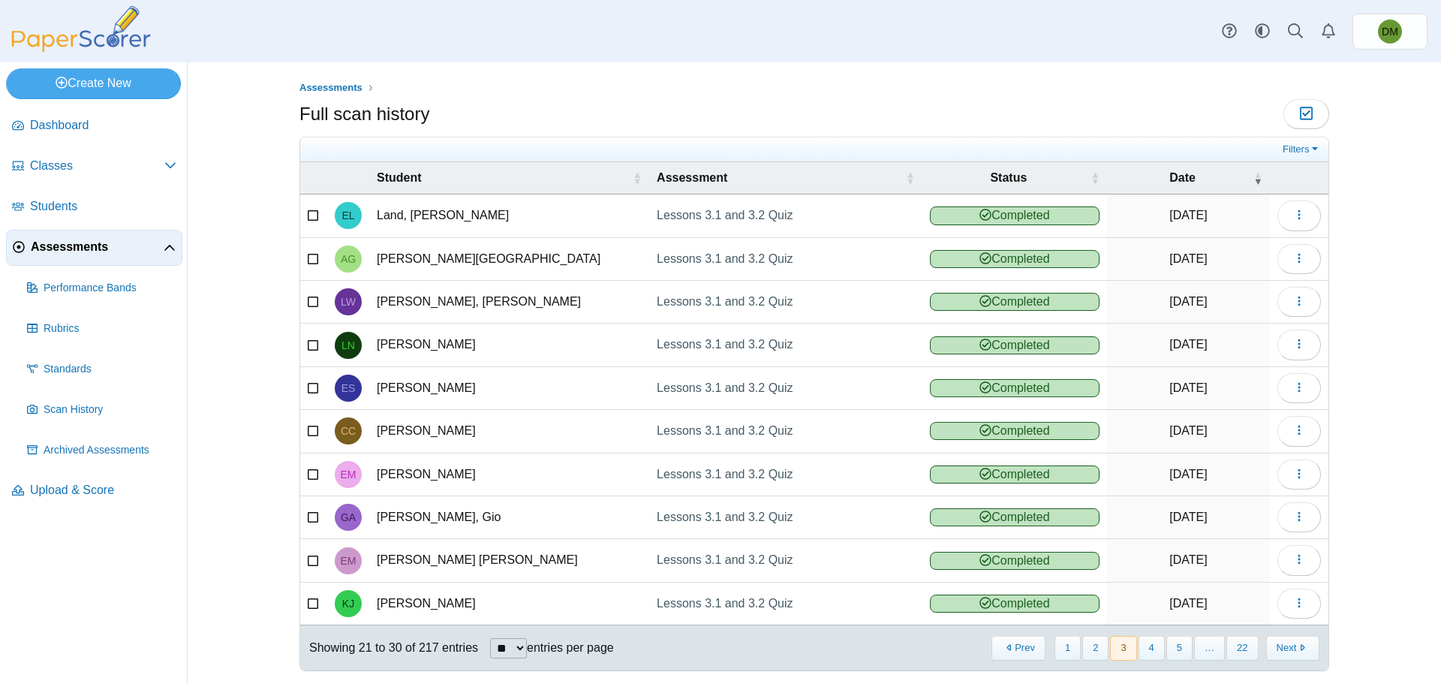
click at [1287, 650] on button "Next" at bounding box center [1292, 647] width 53 height 25
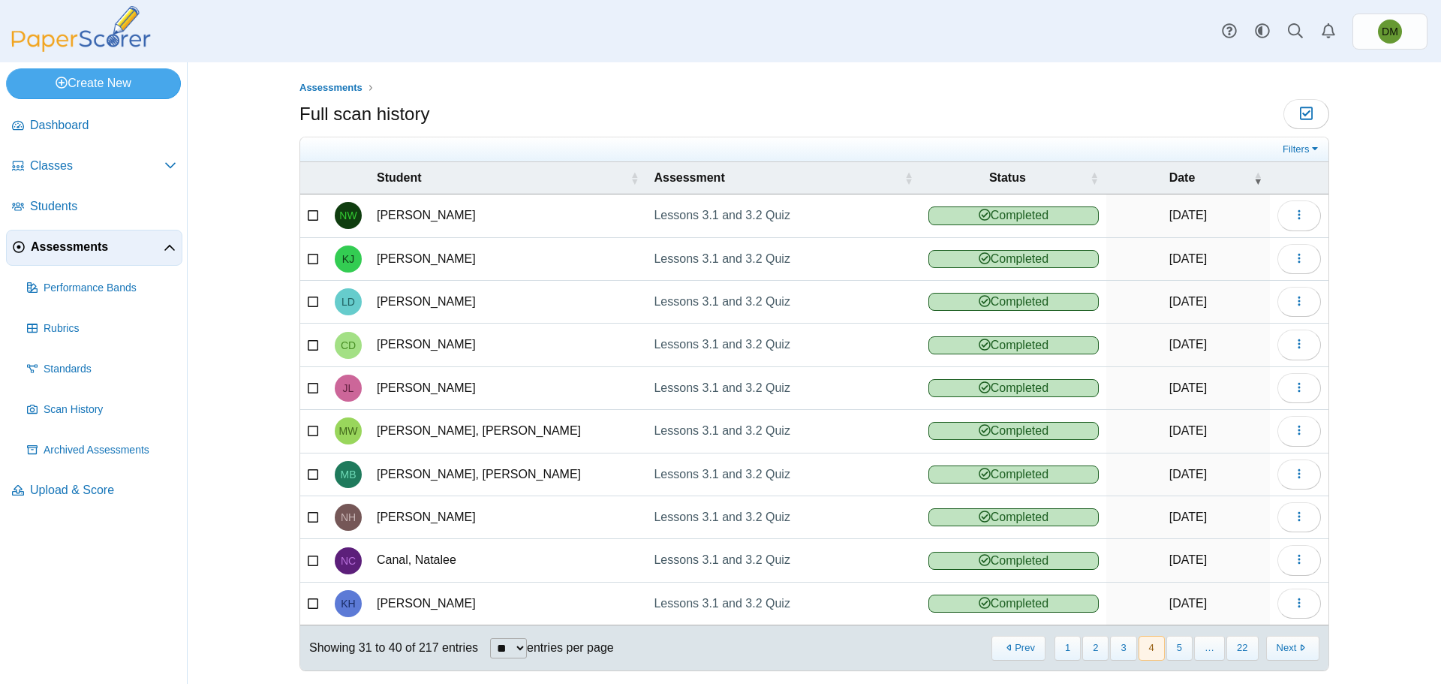
click at [1287, 650] on button "Next" at bounding box center [1292, 647] width 53 height 25
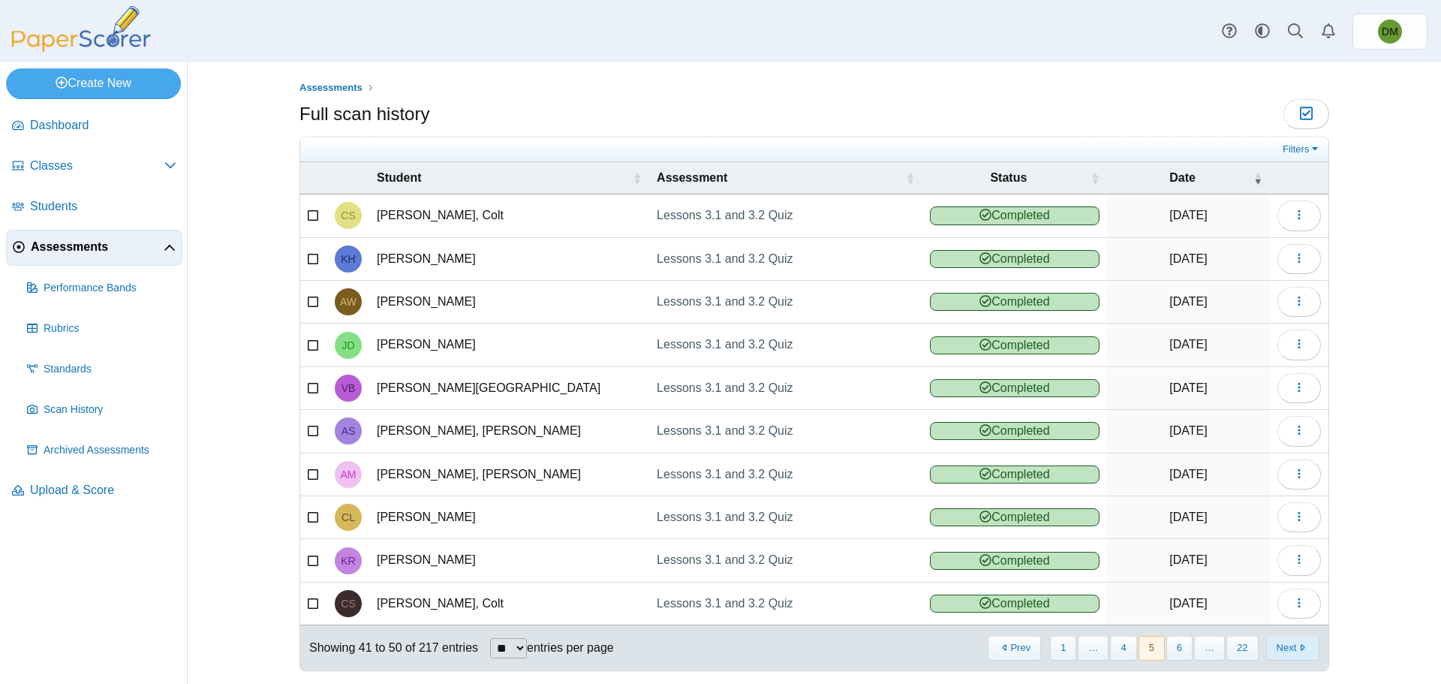
click at [1287, 650] on button "Next" at bounding box center [1292, 647] width 53 height 25
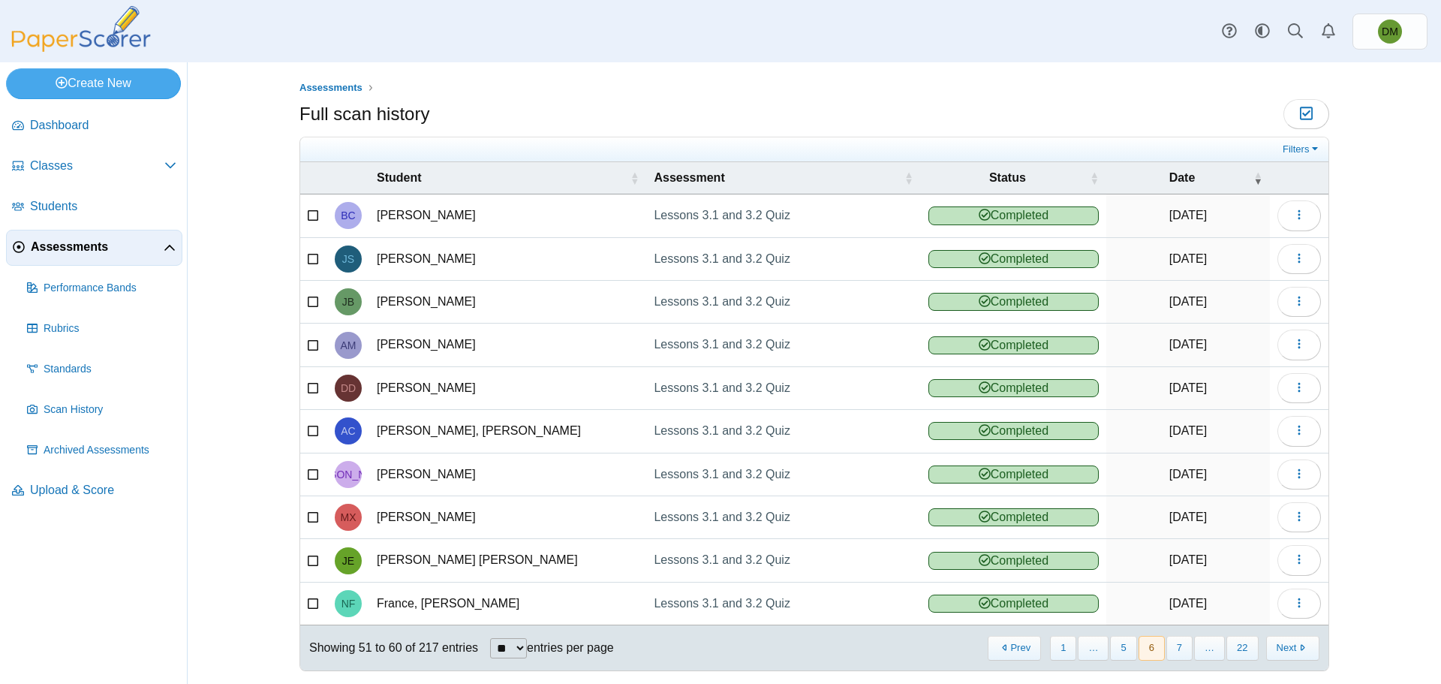
click at [1287, 650] on button "Next" at bounding box center [1292, 647] width 53 height 25
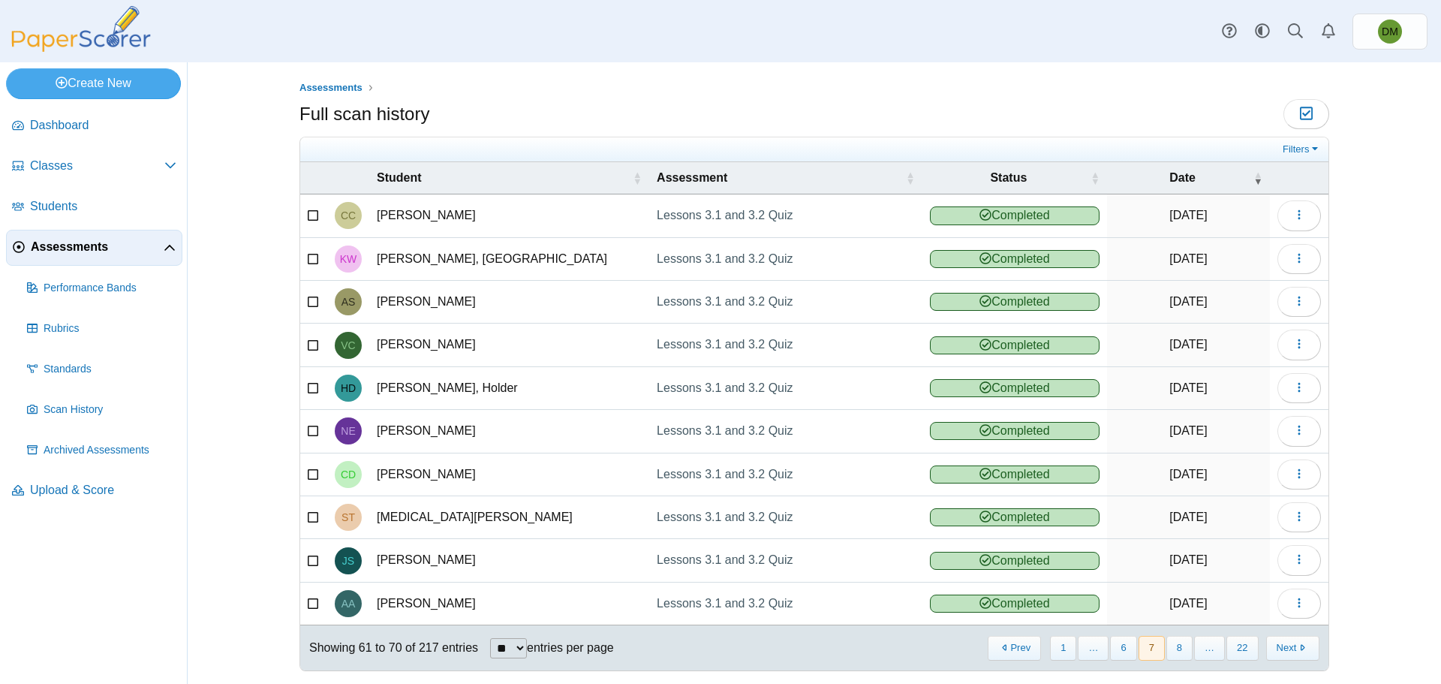
click at [1287, 650] on button "Next" at bounding box center [1292, 647] width 53 height 25
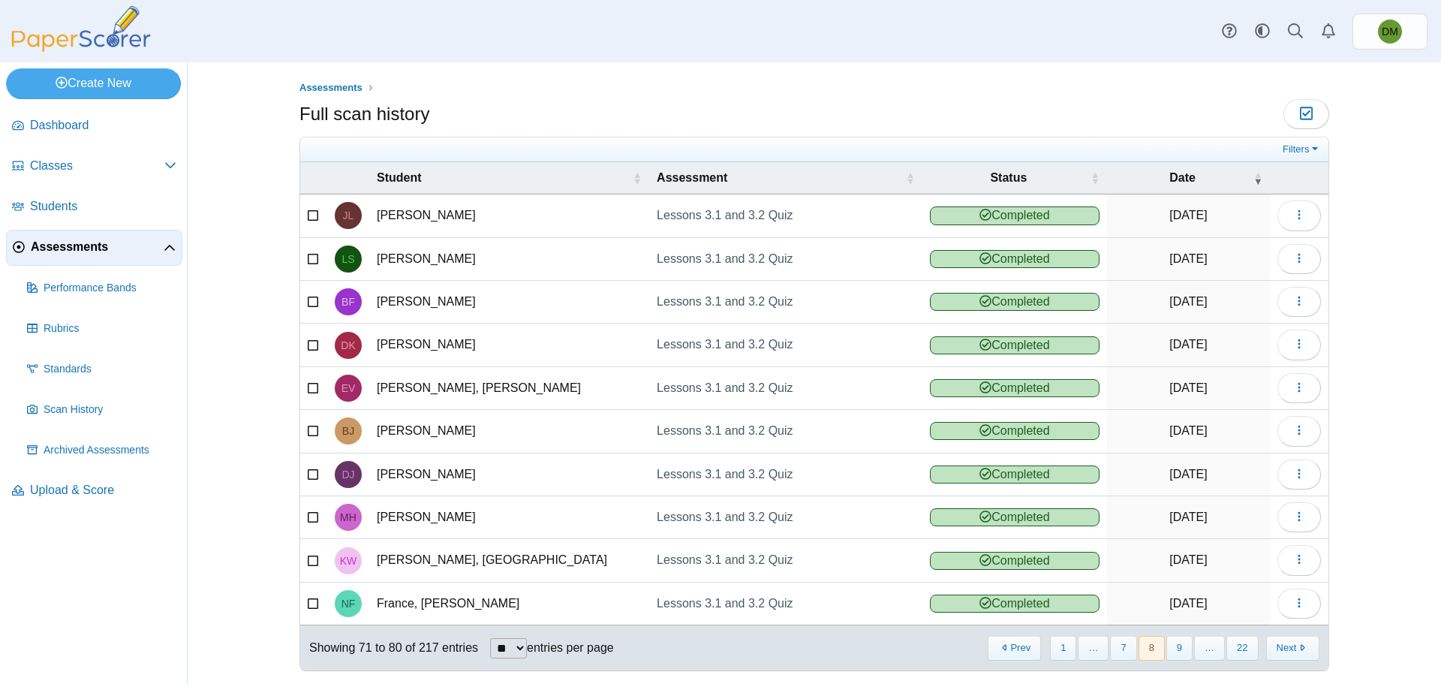
click at [1287, 650] on button "Next" at bounding box center [1292, 647] width 53 height 25
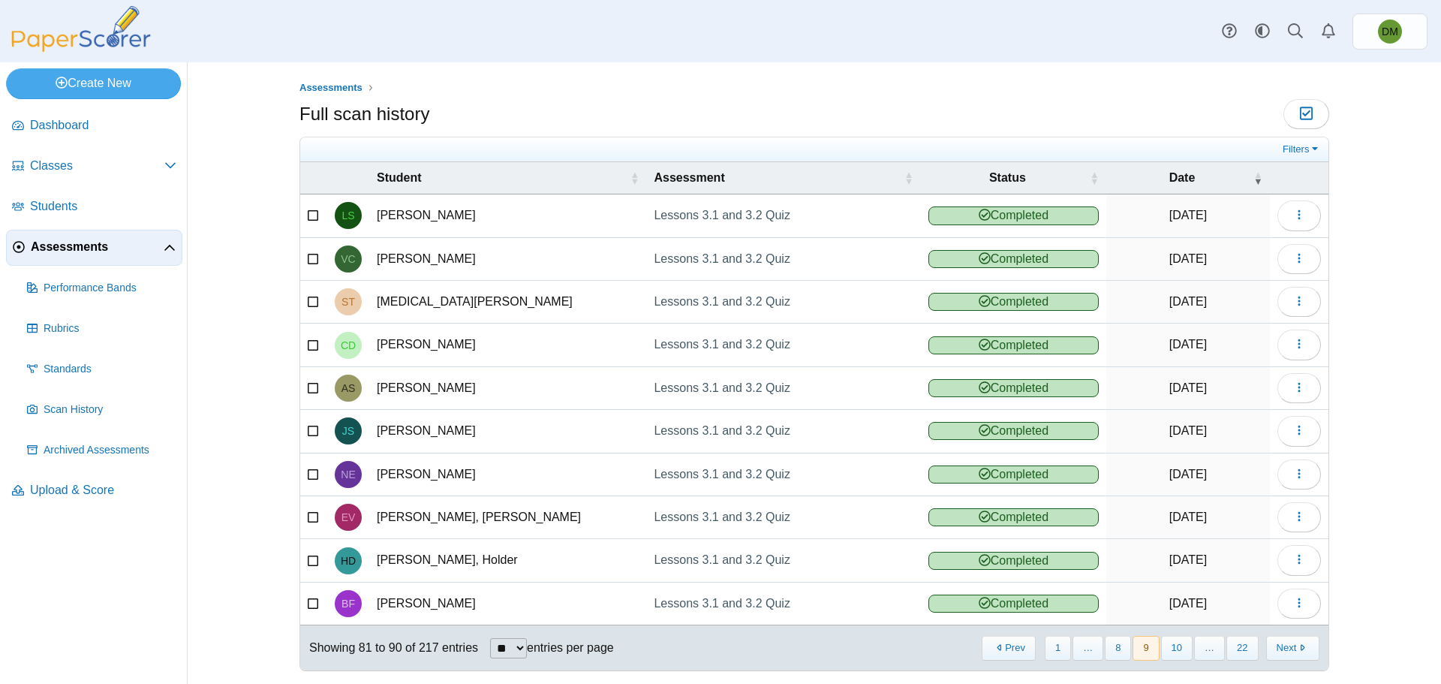
click at [1287, 650] on button "Next" at bounding box center [1292, 647] width 53 height 25
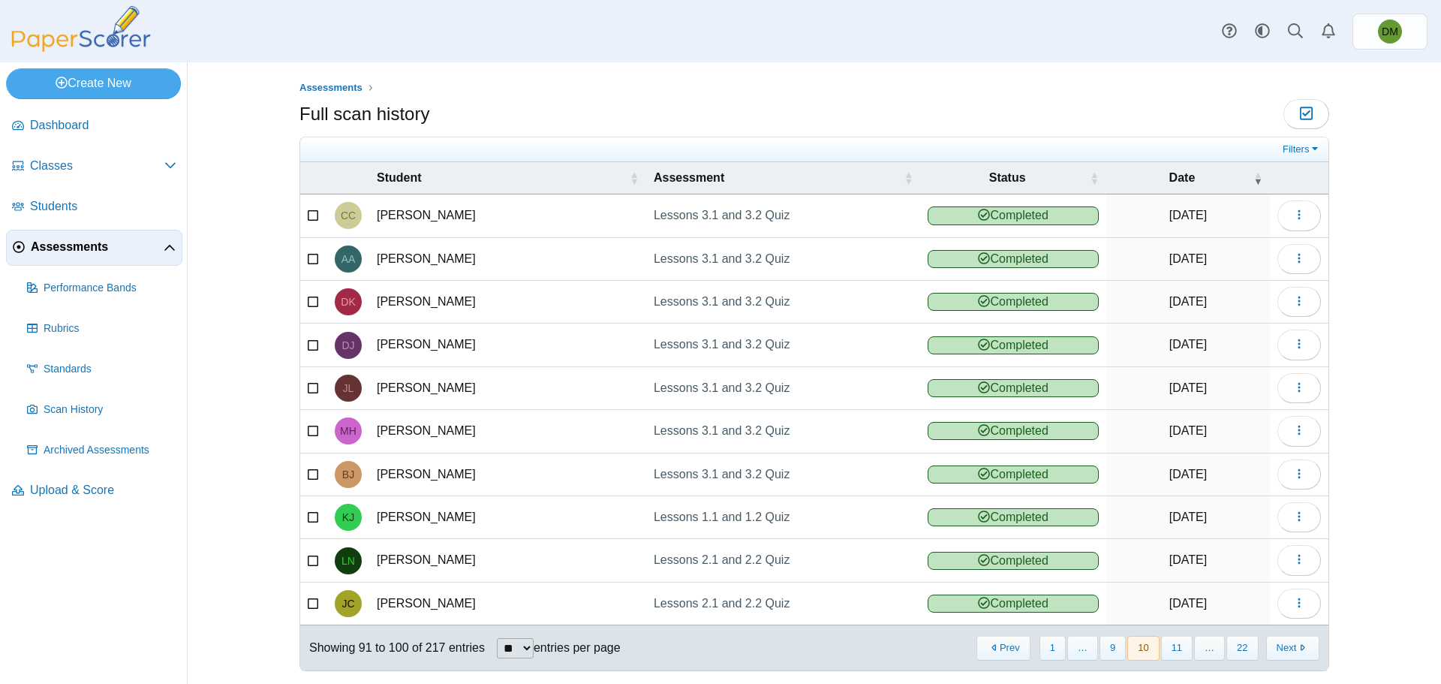
click at [1287, 650] on button "Next" at bounding box center [1292, 647] width 53 height 25
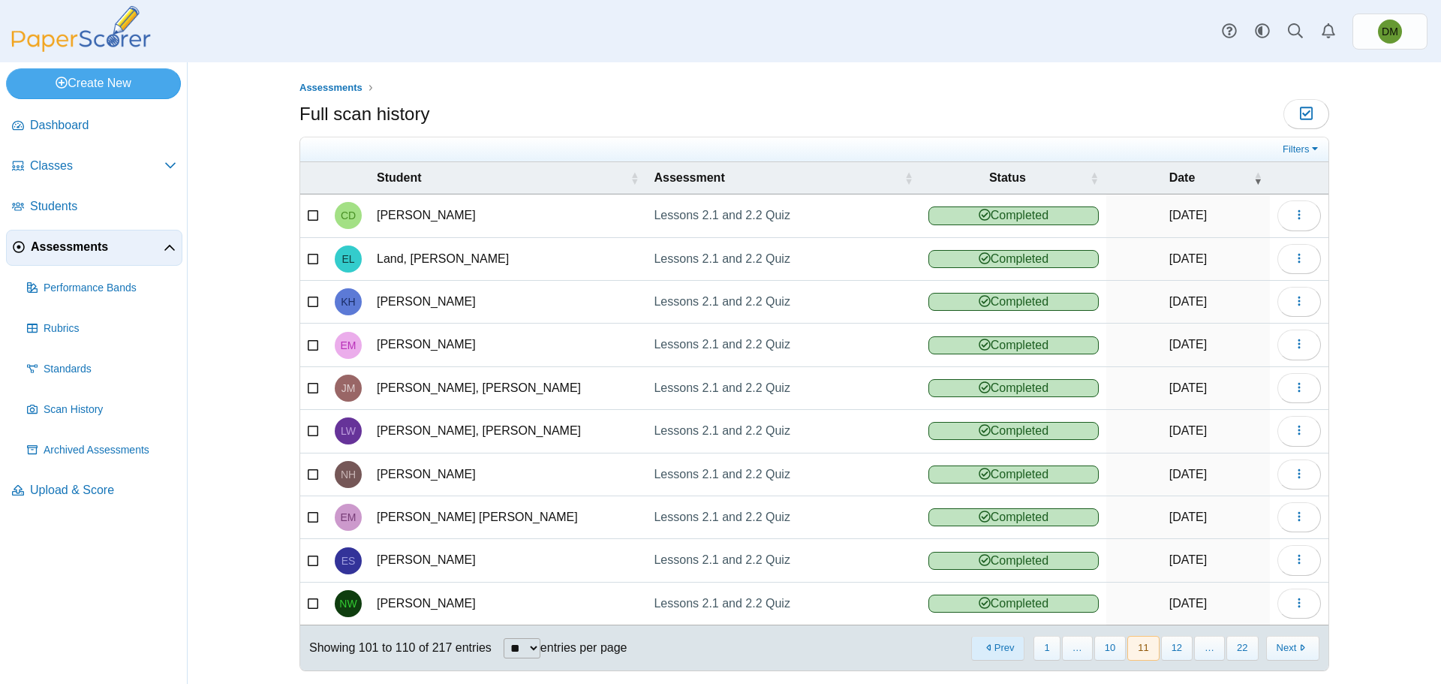
click at [981, 648] on button "Prev" at bounding box center [997, 647] width 53 height 25
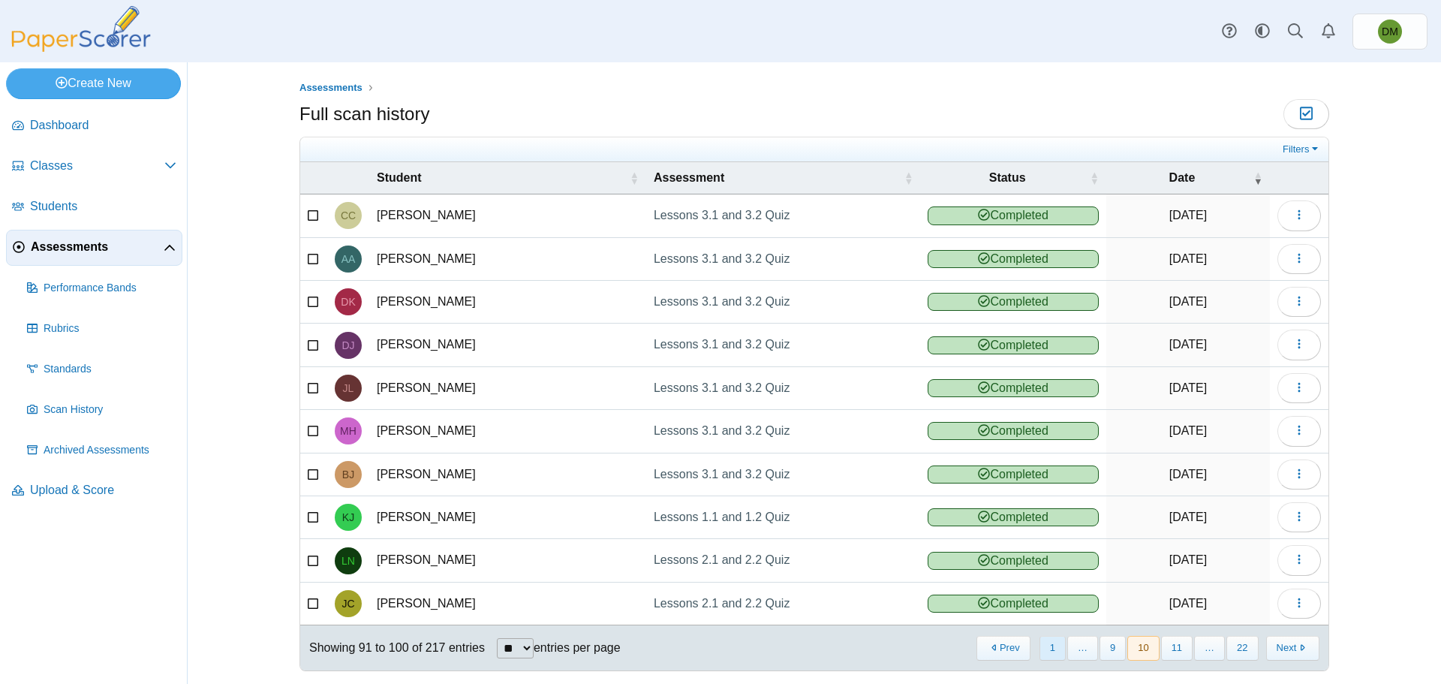
click at [1050, 643] on button "1" at bounding box center [1052, 647] width 26 height 25
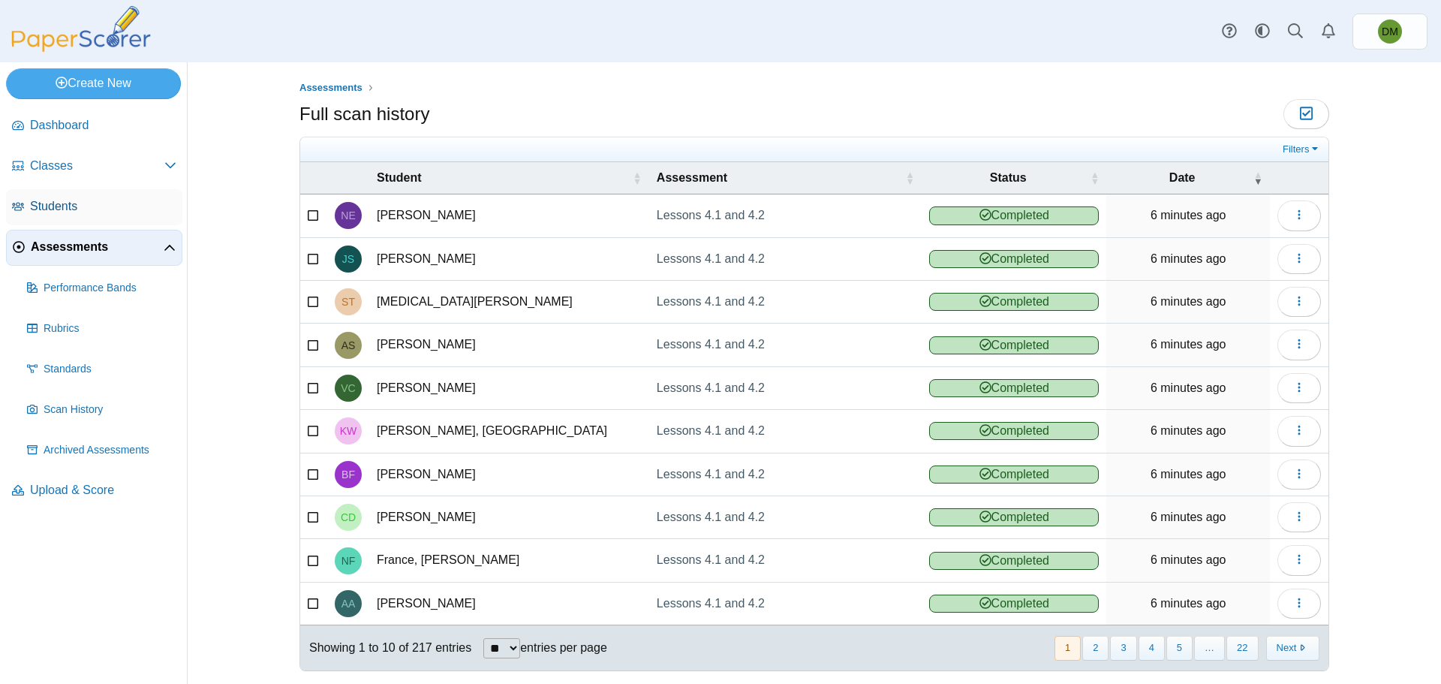
click at [84, 192] on link "Students" at bounding box center [94, 207] width 176 height 36
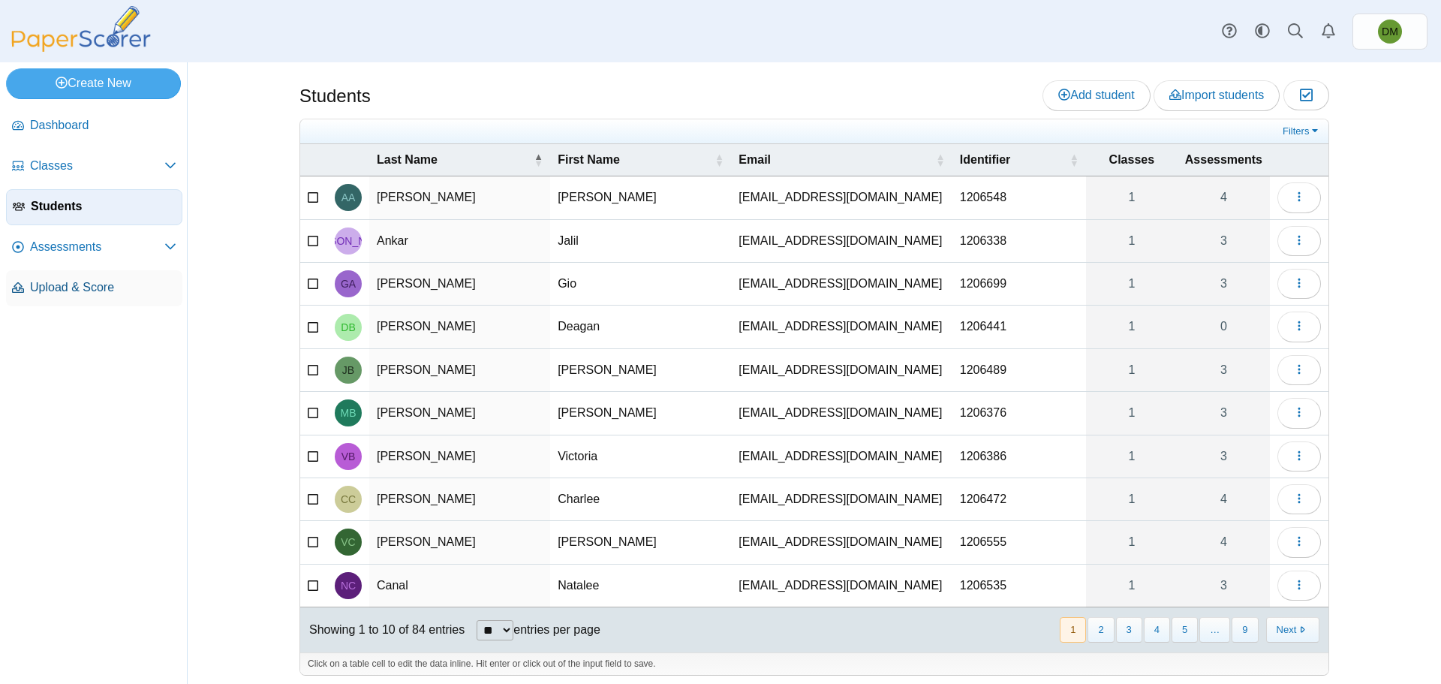
click at [144, 279] on span "Upload & Score" at bounding box center [103, 287] width 146 height 17
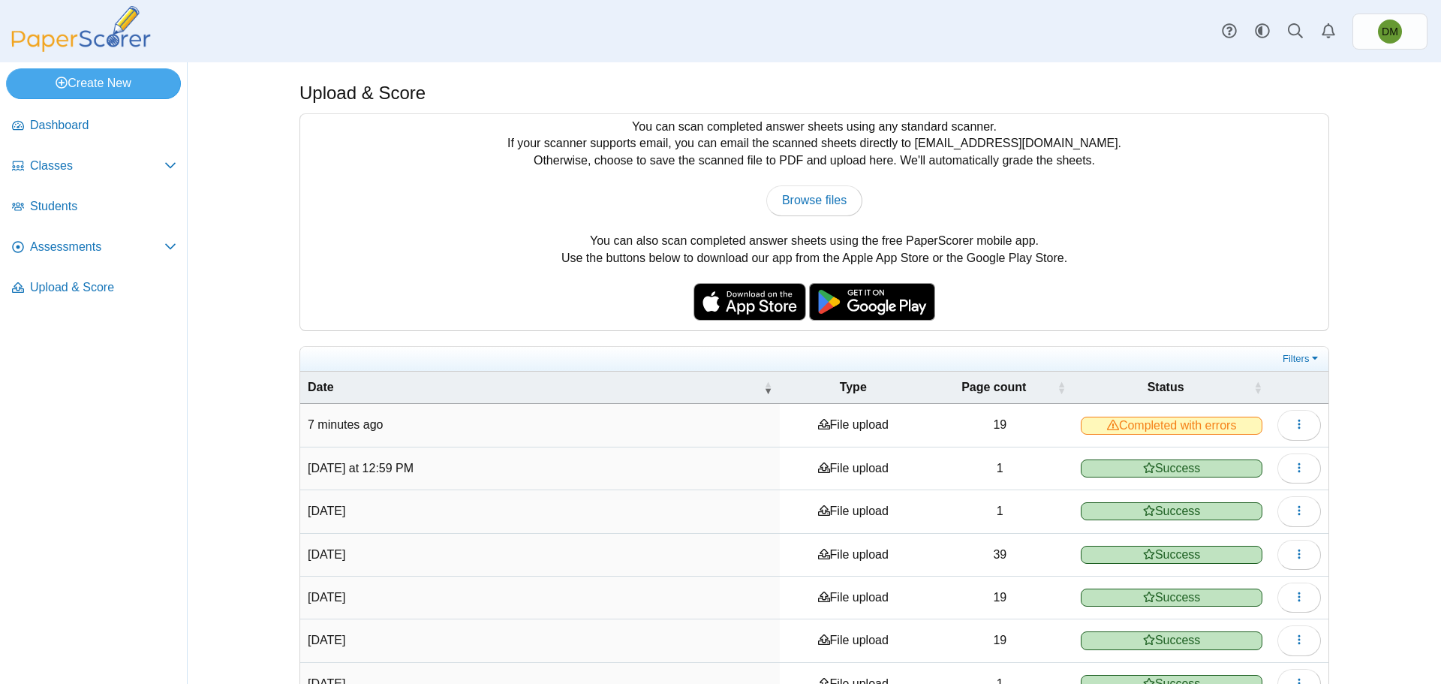
click at [1155, 428] on span "Completed with errors" at bounding box center [1171, 425] width 182 height 18
click at [1269, 419] on td "View scanned pages" at bounding box center [1298, 425] width 59 height 43
click at [1293, 419] on icon "button" at bounding box center [1299, 424] width 12 height 12
click at [1267, 452] on link "View scanned pages" at bounding box center [1224, 457] width 180 height 23
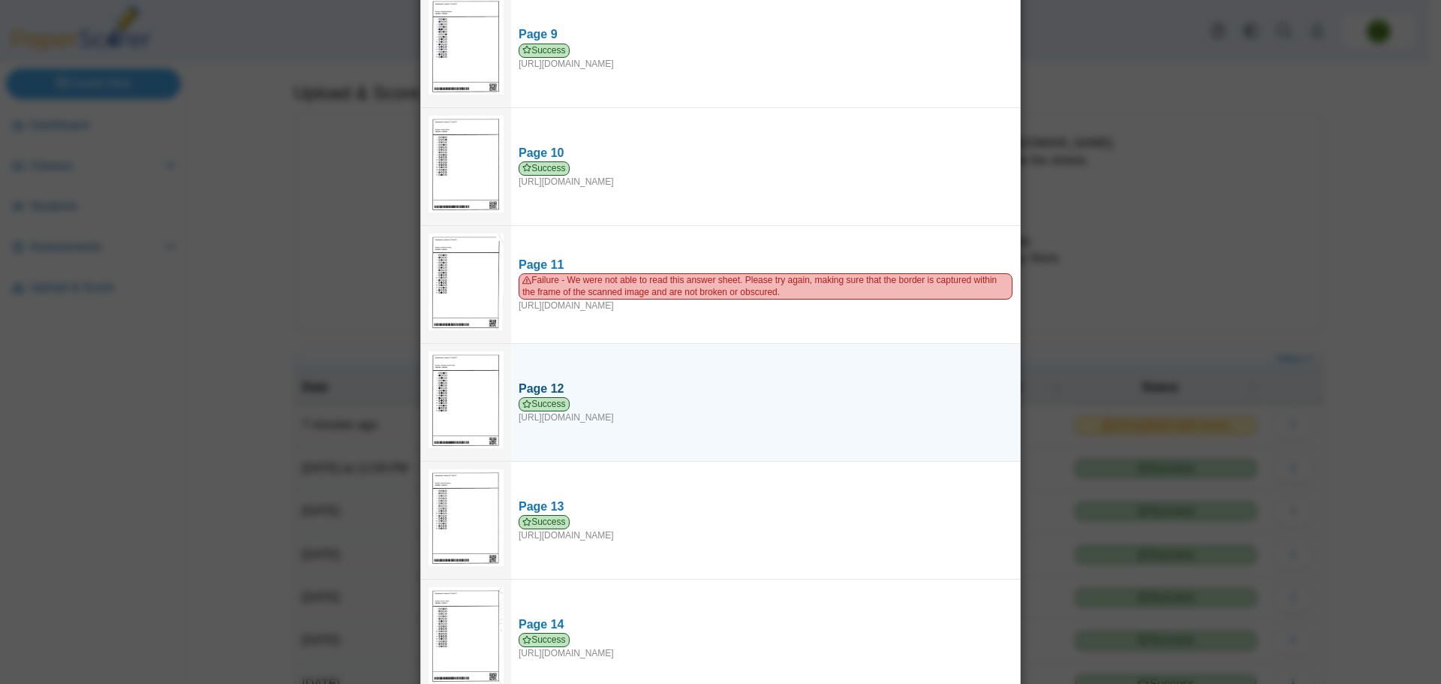
scroll to position [1050, 0]
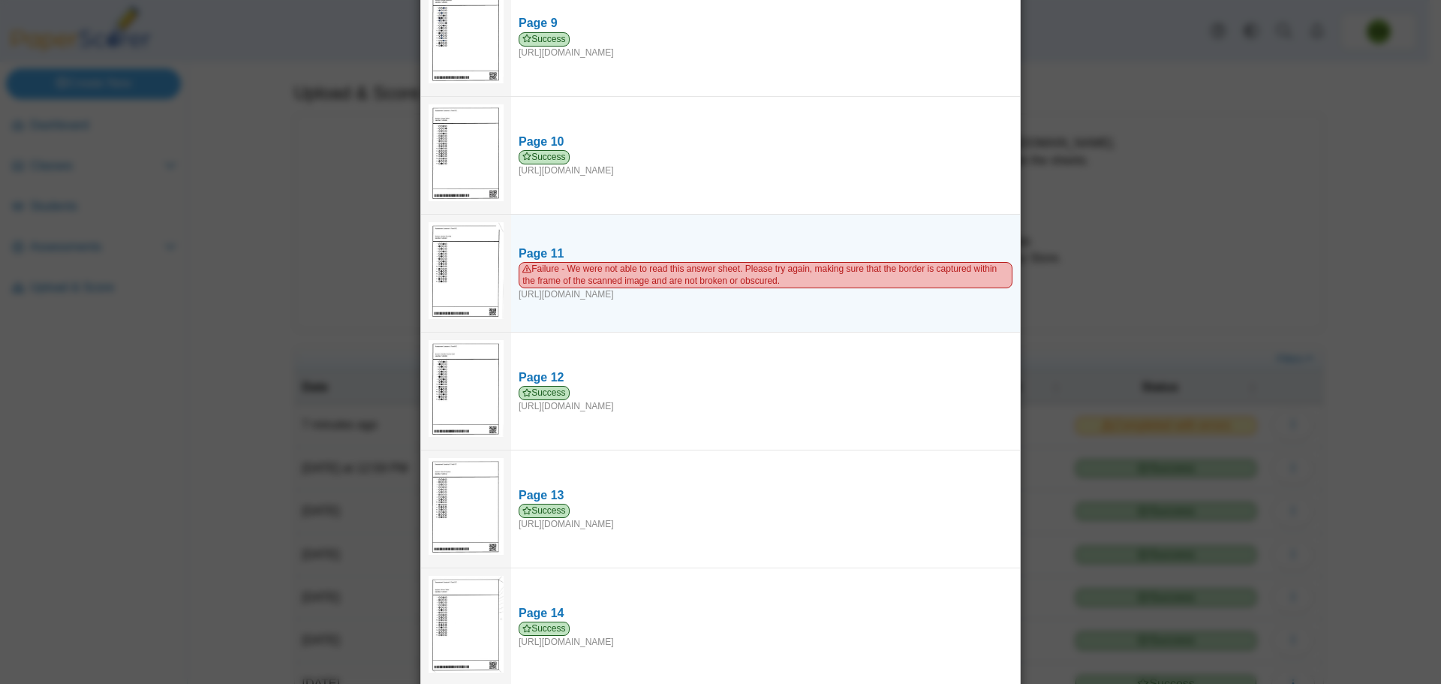
click at [464, 261] on img at bounding box center [465, 271] width 75 height 98
click at [454, 255] on img at bounding box center [465, 271] width 75 height 98
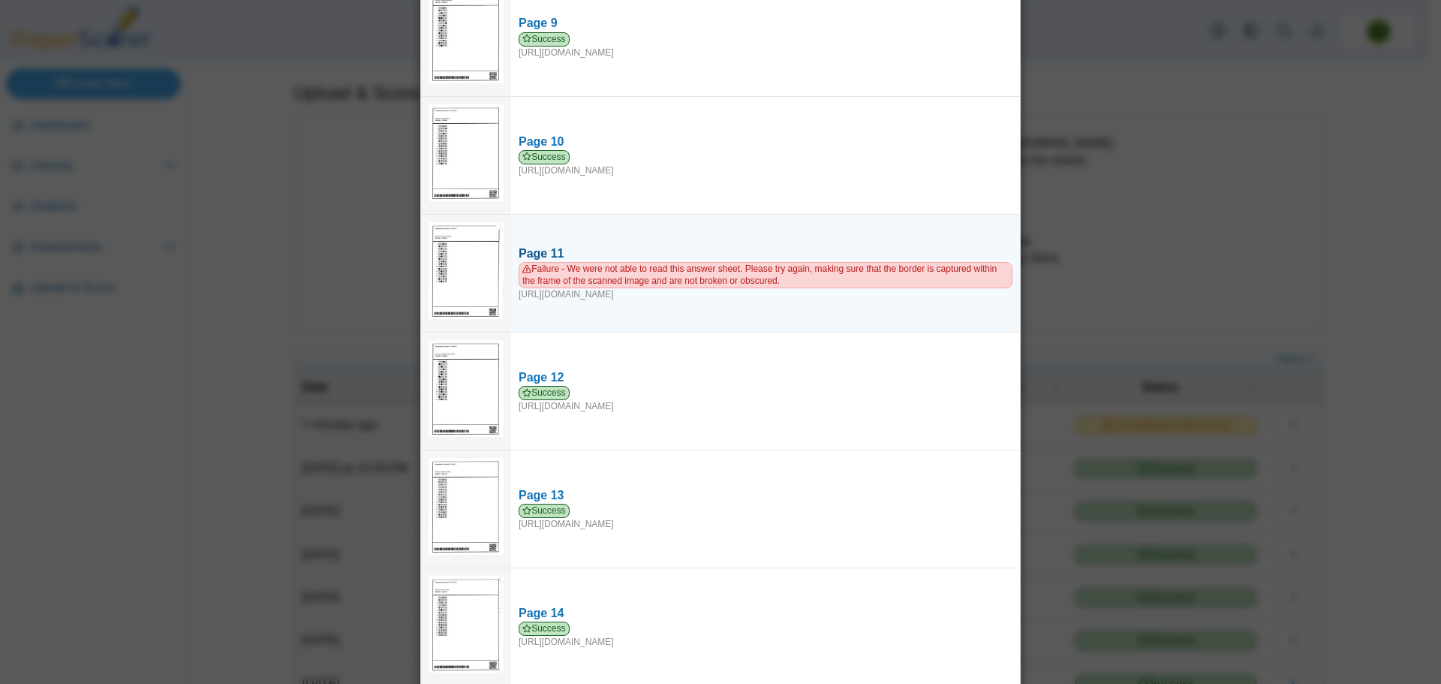
click at [575, 296] on div "Failure - We were not able to read this answer sheet. Please try again, making …" at bounding box center [765, 281] width 494 height 38
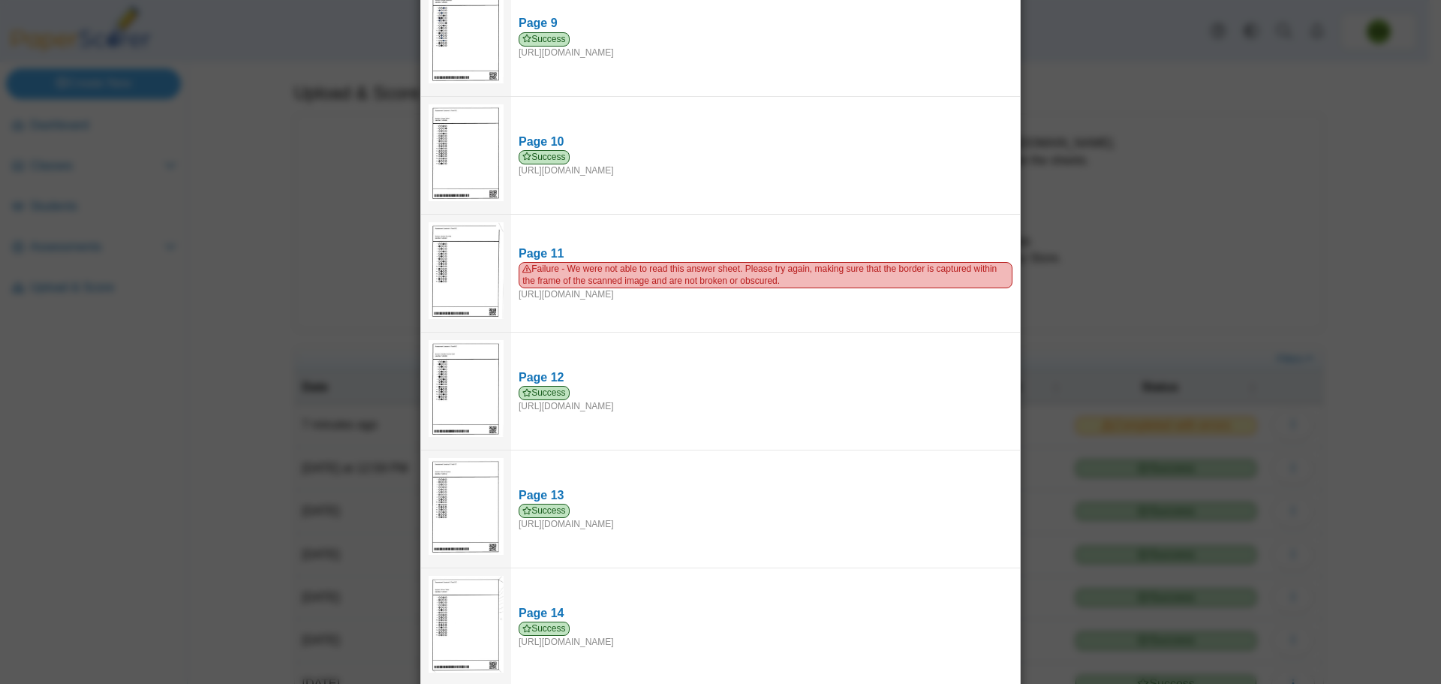
click at [1275, 308] on div "Viewing upload details Scan results: 18 Successful scans | 1 Failed scans Page …" at bounding box center [720, 342] width 1441 height 684
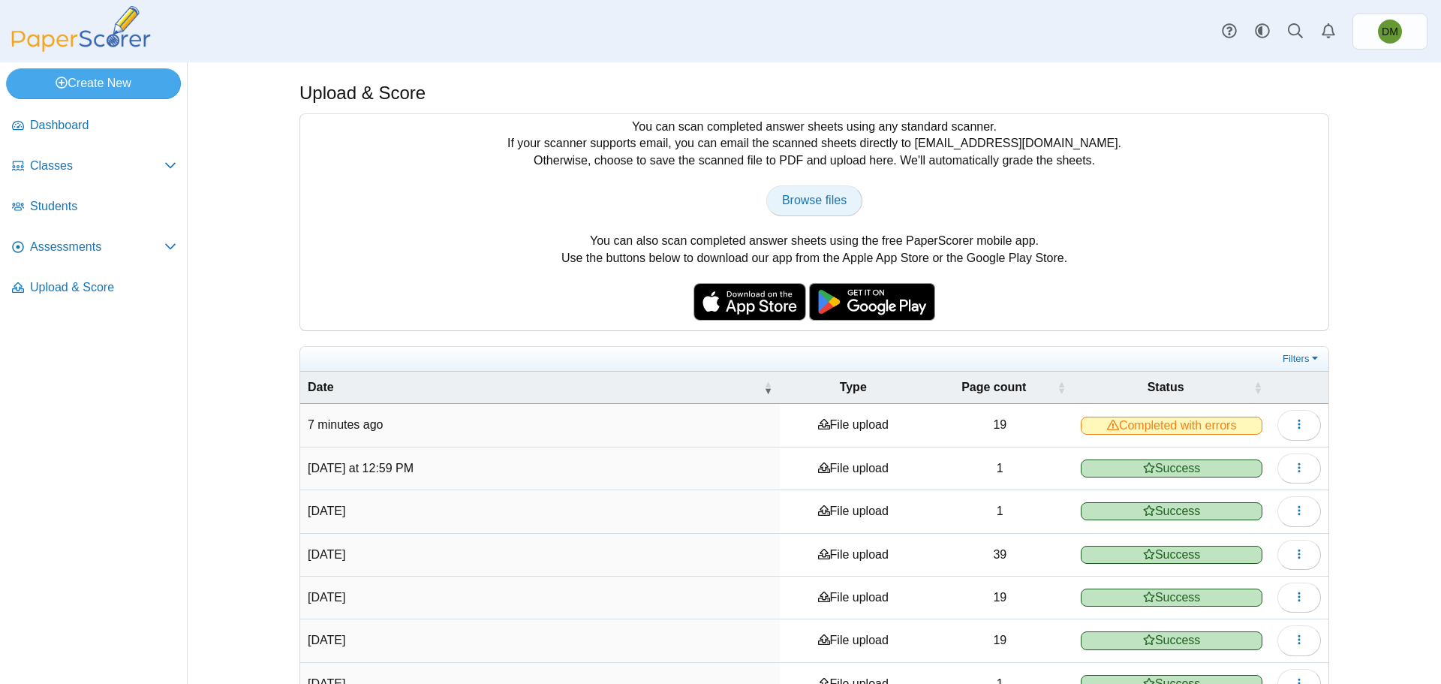
click at [811, 201] on span "Browse files" at bounding box center [814, 200] width 65 height 13
type input "**********"
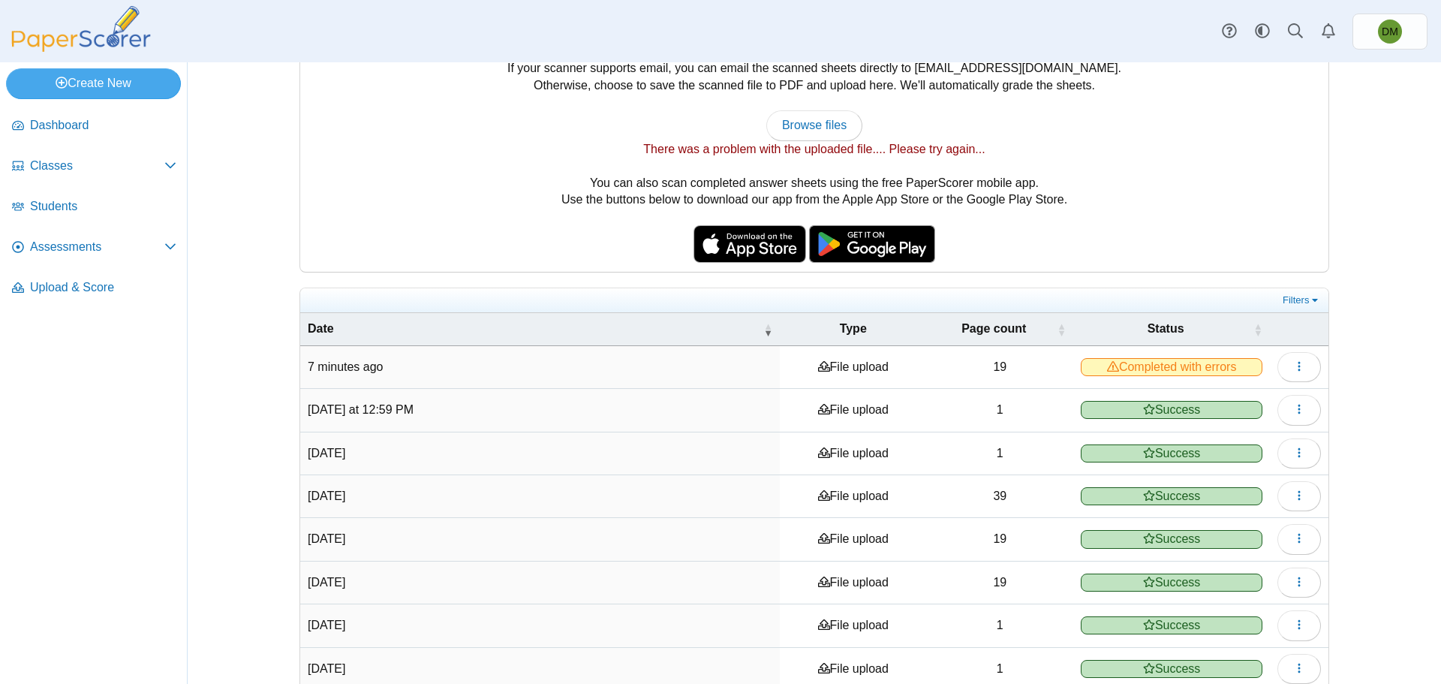
scroll to position [0, 0]
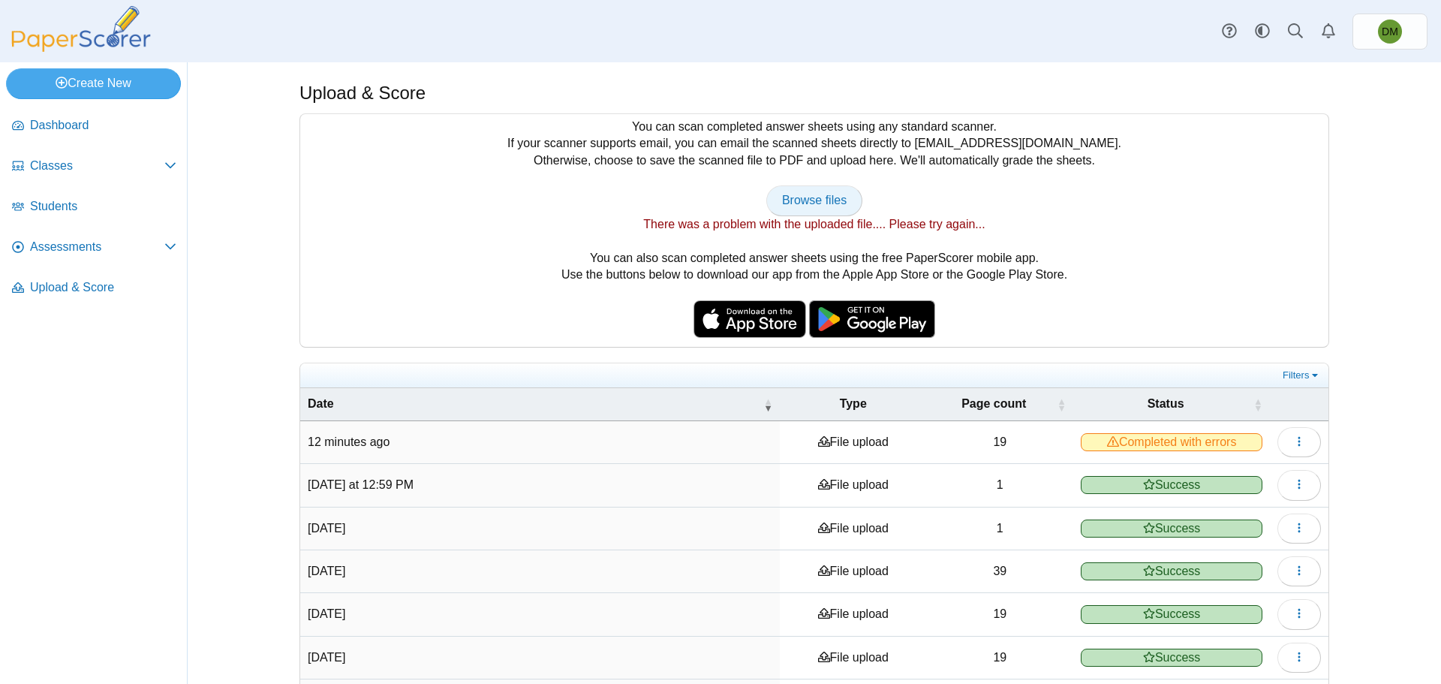
click at [810, 200] on span "Browse files" at bounding box center [814, 200] width 65 height 13
type input "**********"
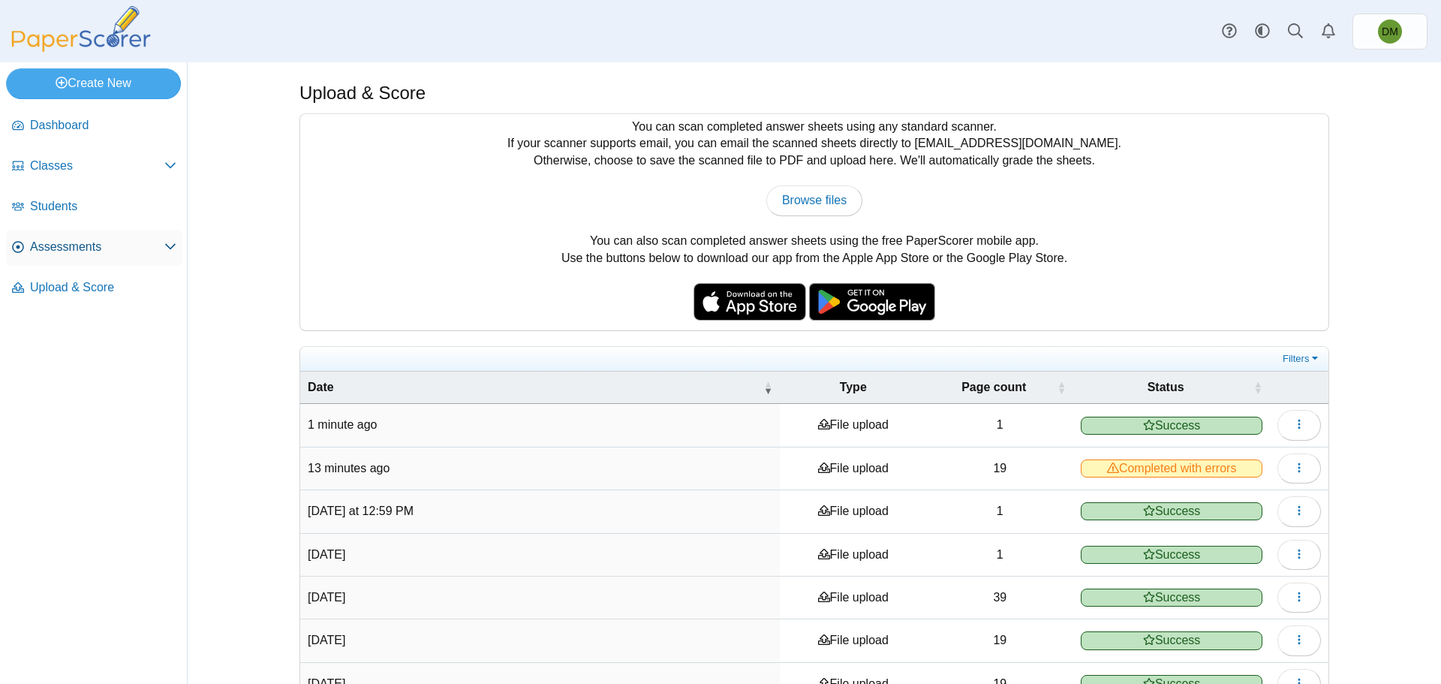
click at [167, 245] on use at bounding box center [170, 247] width 11 height 6
click at [59, 243] on span "Assessments" at bounding box center [97, 247] width 134 height 17
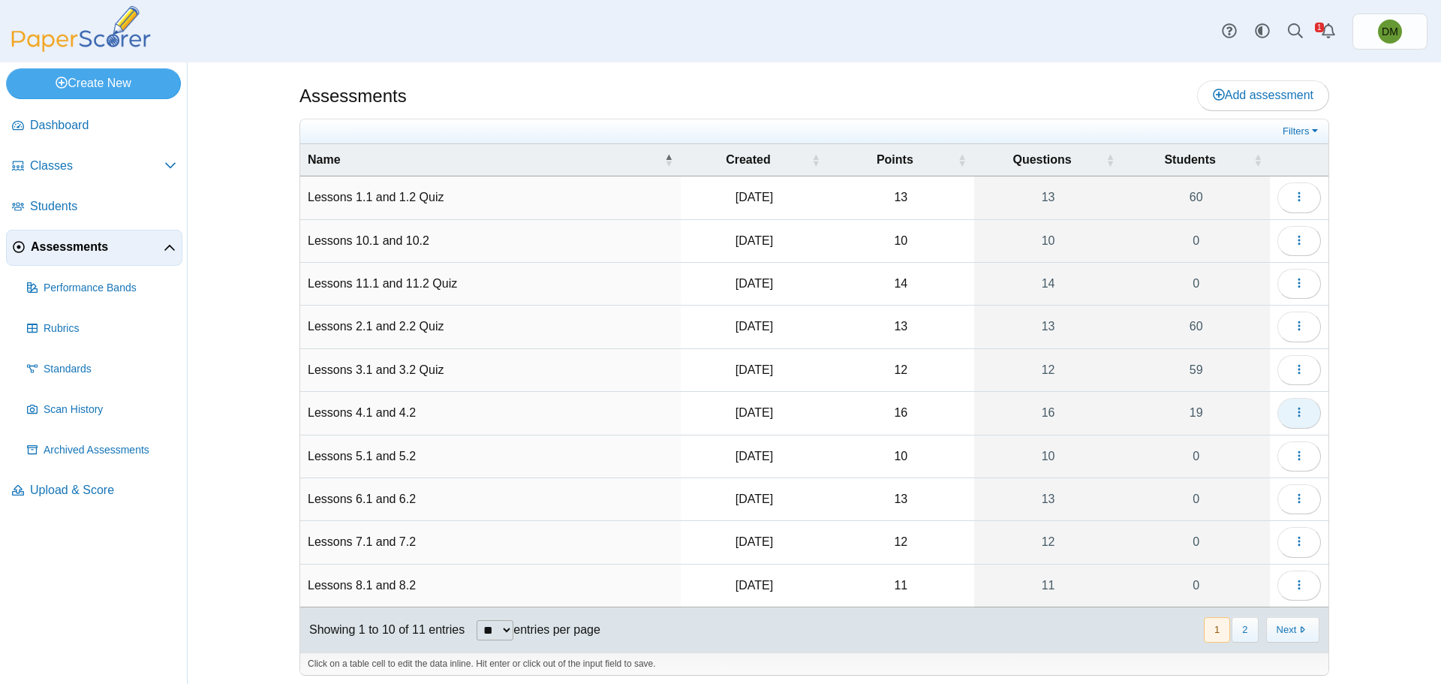
click at [1282, 415] on button "button" at bounding box center [1299, 413] width 44 height 30
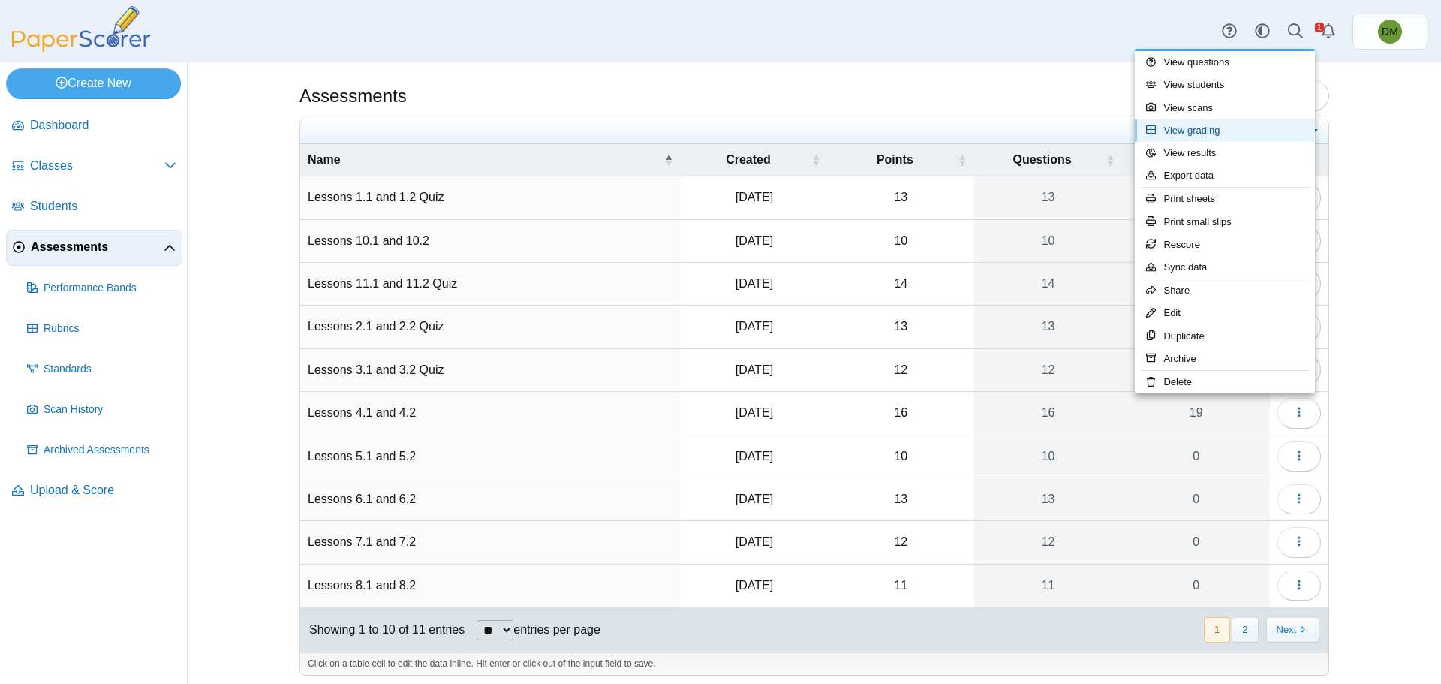
click at [1209, 122] on link "View grading" at bounding box center [1224, 130] width 180 height 23
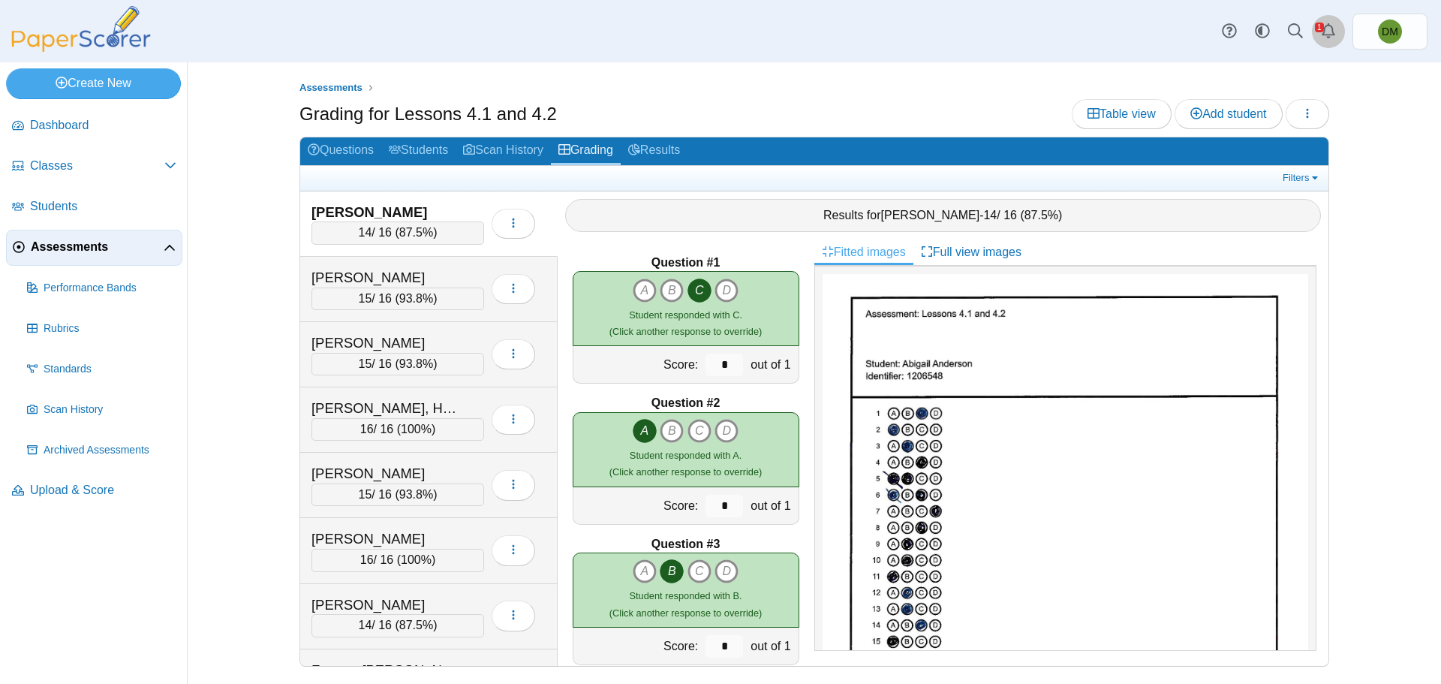
click at [1337, 29] on link "Alerts" at bounding box center [1328, 31] width 33 height 33
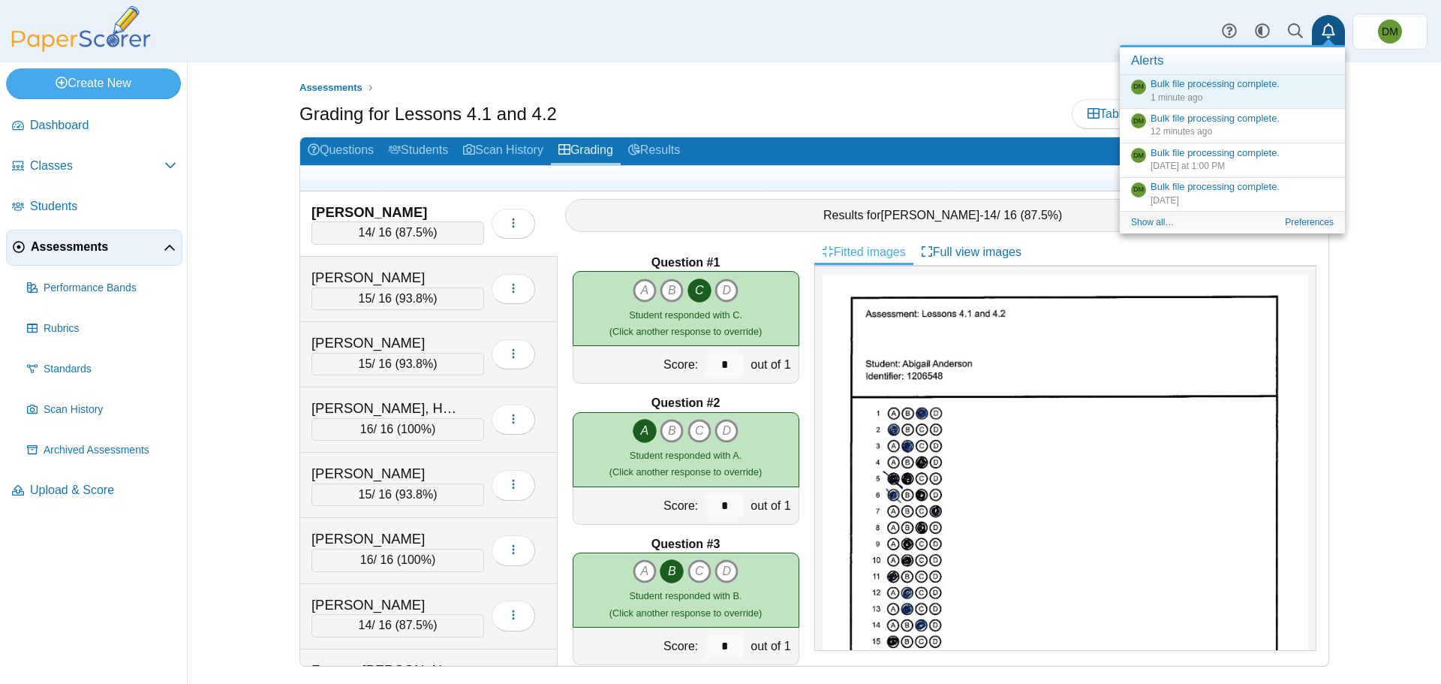
click at [1381, 203] on div "Assessments Grading for Lessons 4.1 and 4.2 Table view Add student Loading… A" at bounding box center [814, 372] width 1253 height 621
